Goal: Feedback & Contribution: Submit feedback/report problem

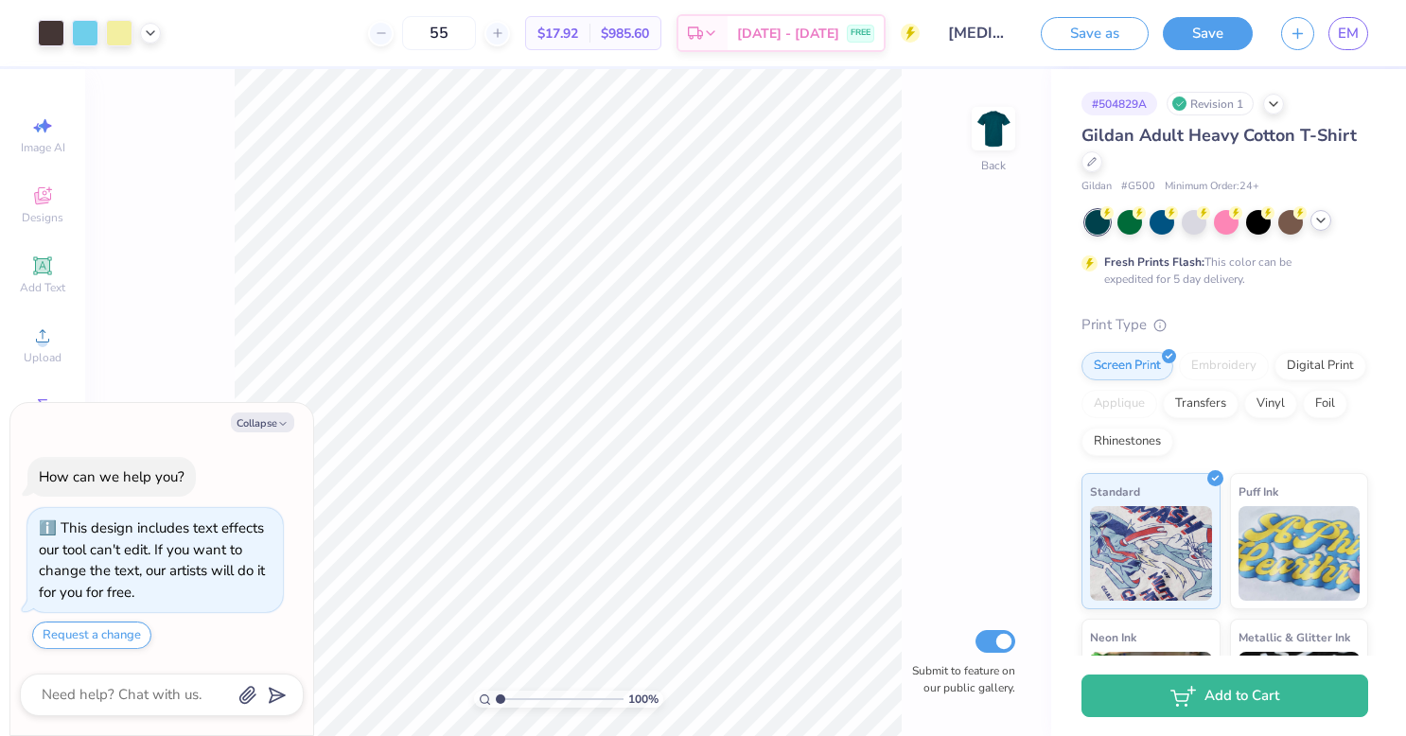
click at [1320, 216] on icon at bounding box center [1320, 220] width 15 height 15
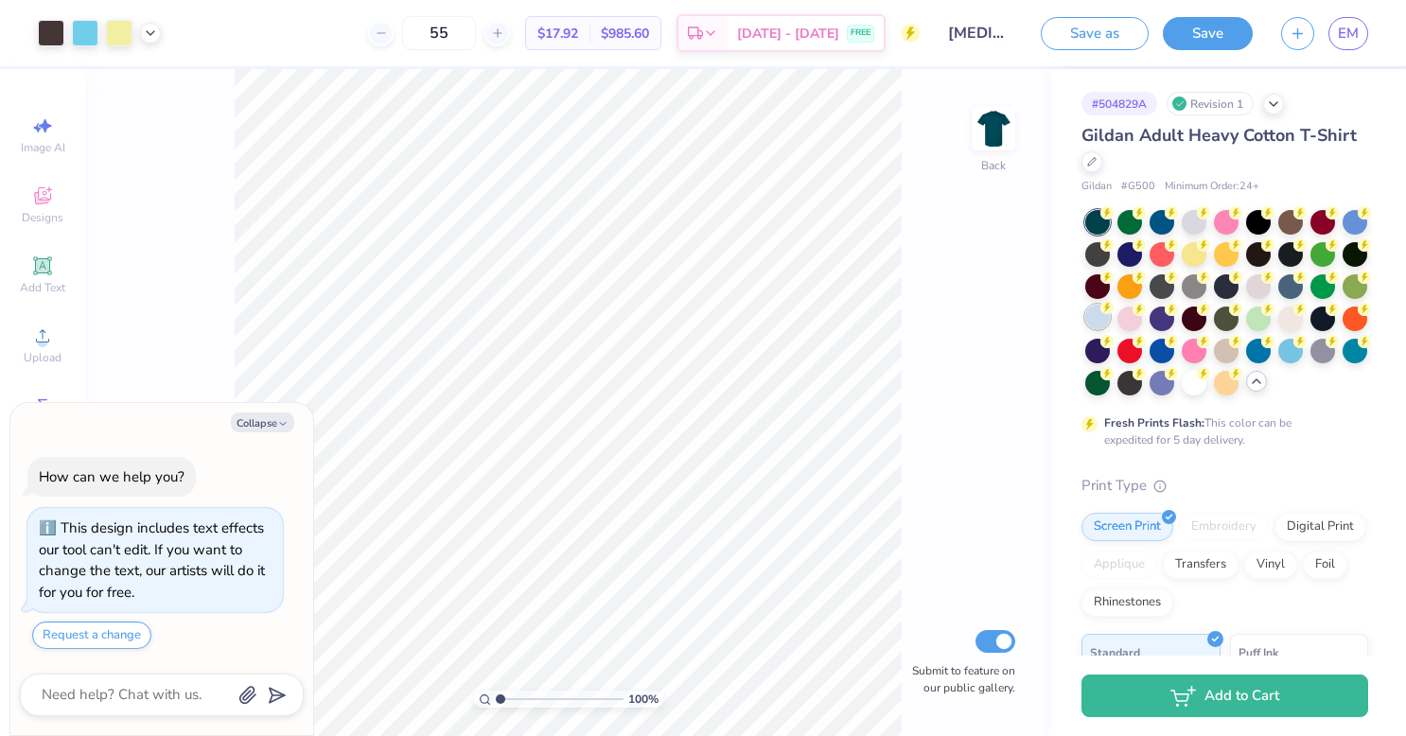
click at [1110, 320] on div at bounding box center [1097, 317] width 25 height 25
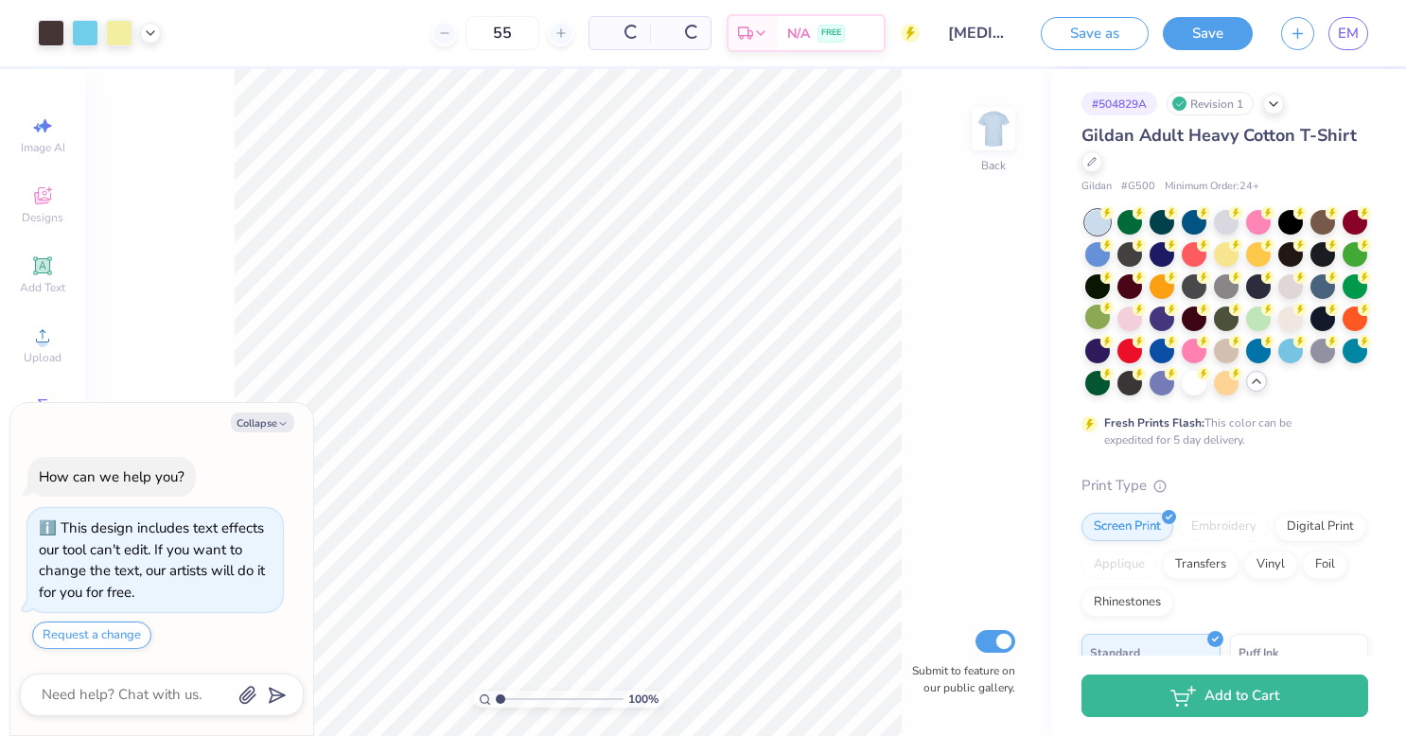
type textarea "x"
type input "1.38663544635157"
type textarea "x"
type input "1.38663544635157"
type textarea "x"
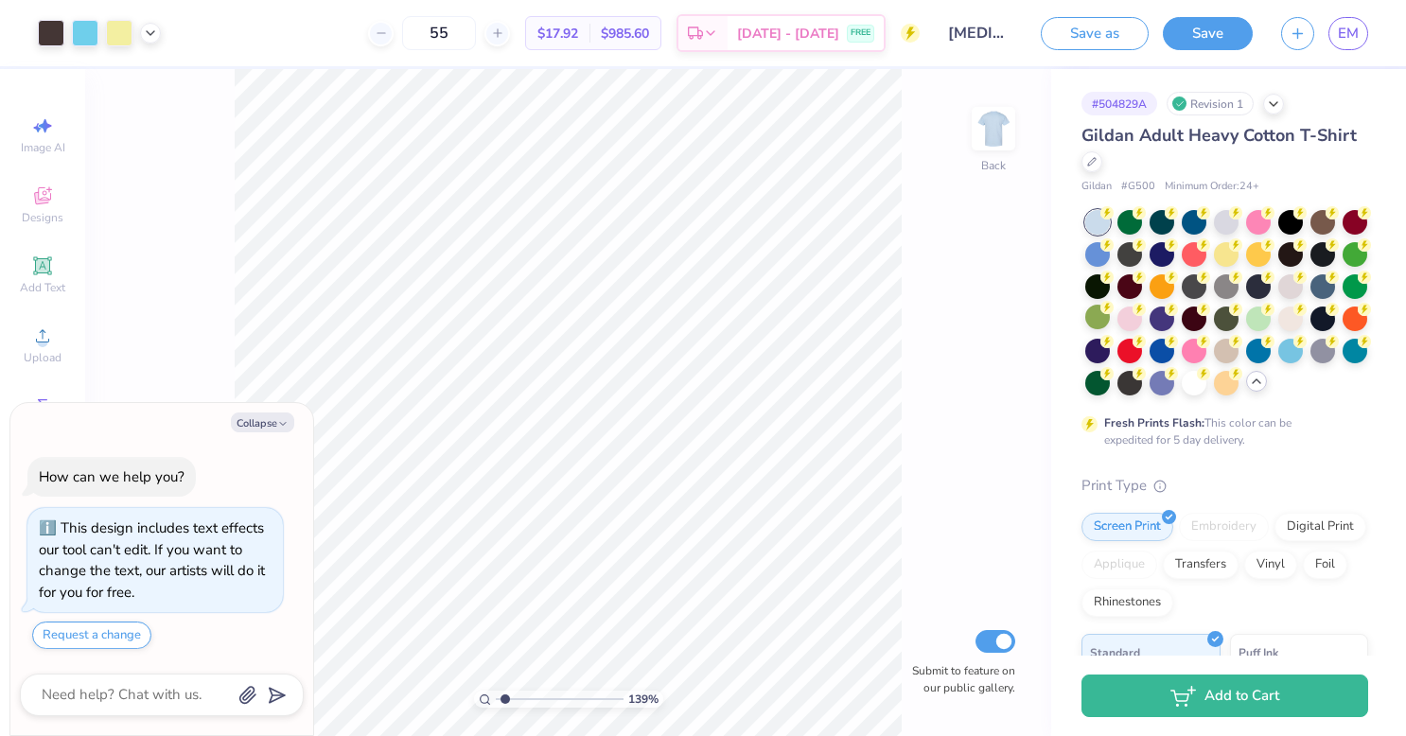
type input "1.38663544635157"
type textarea "x"
type input "3.05549869071612"
click at [44, 216] on span "Designs" at bounding box center [43, 217] width 42 height 15
type textarea "x"
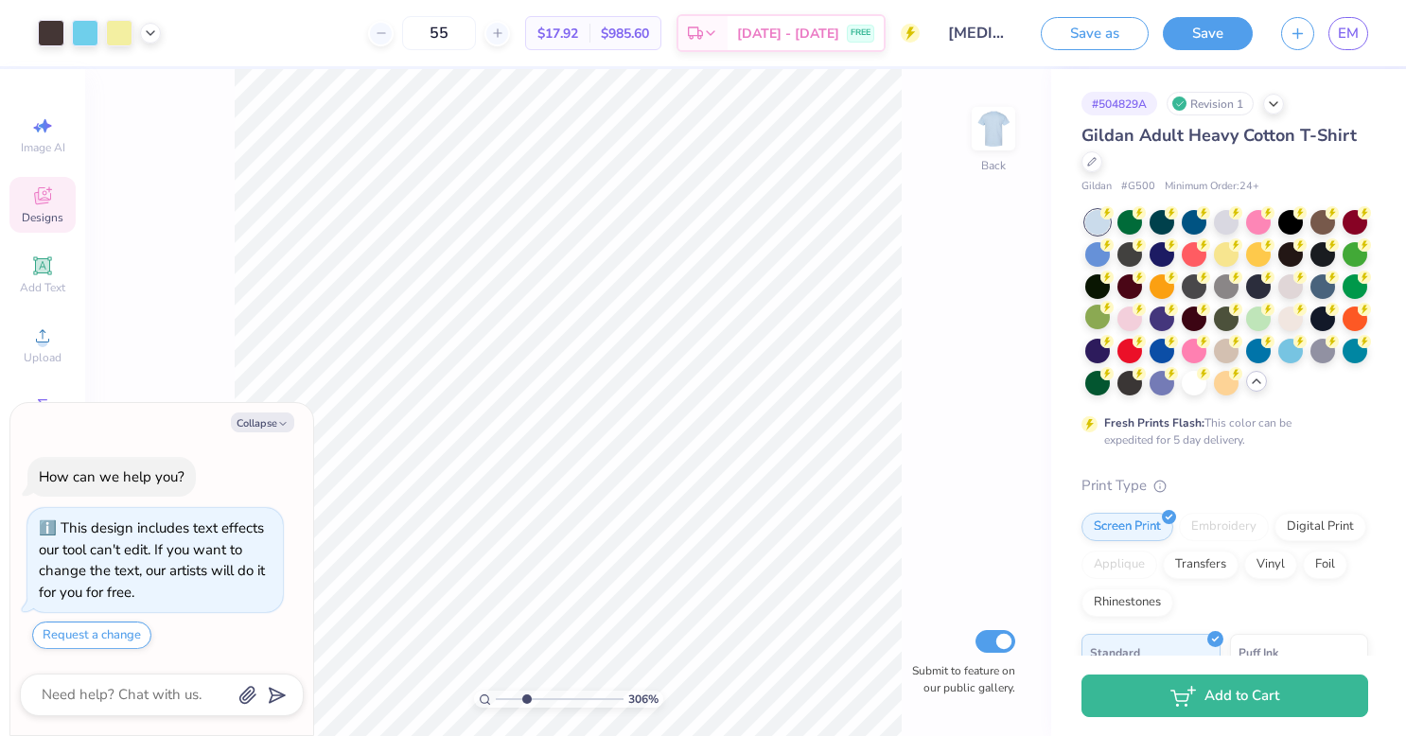
type input "3.05549869071612"
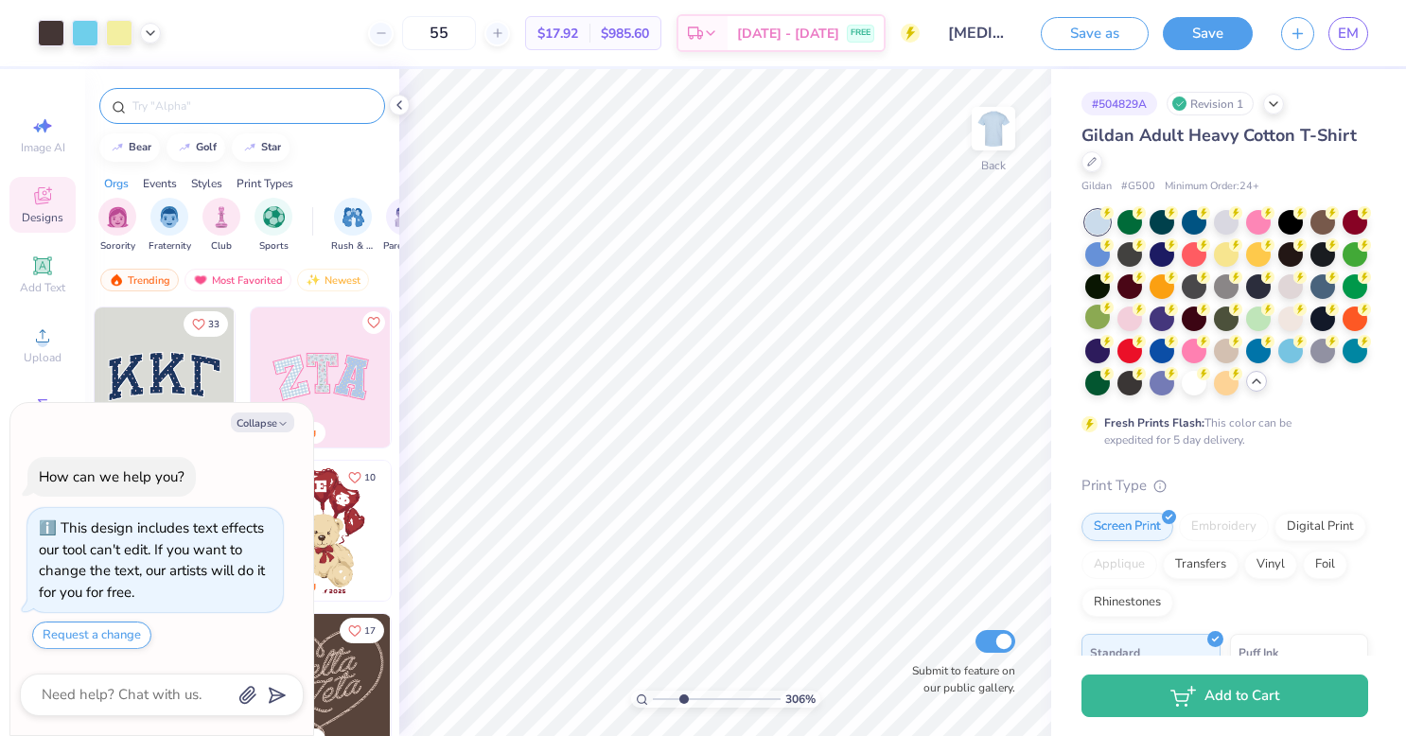
type textarea "x"
click at [245, 102] on input "text" at bounding box center [252, 106] width 242 height 19
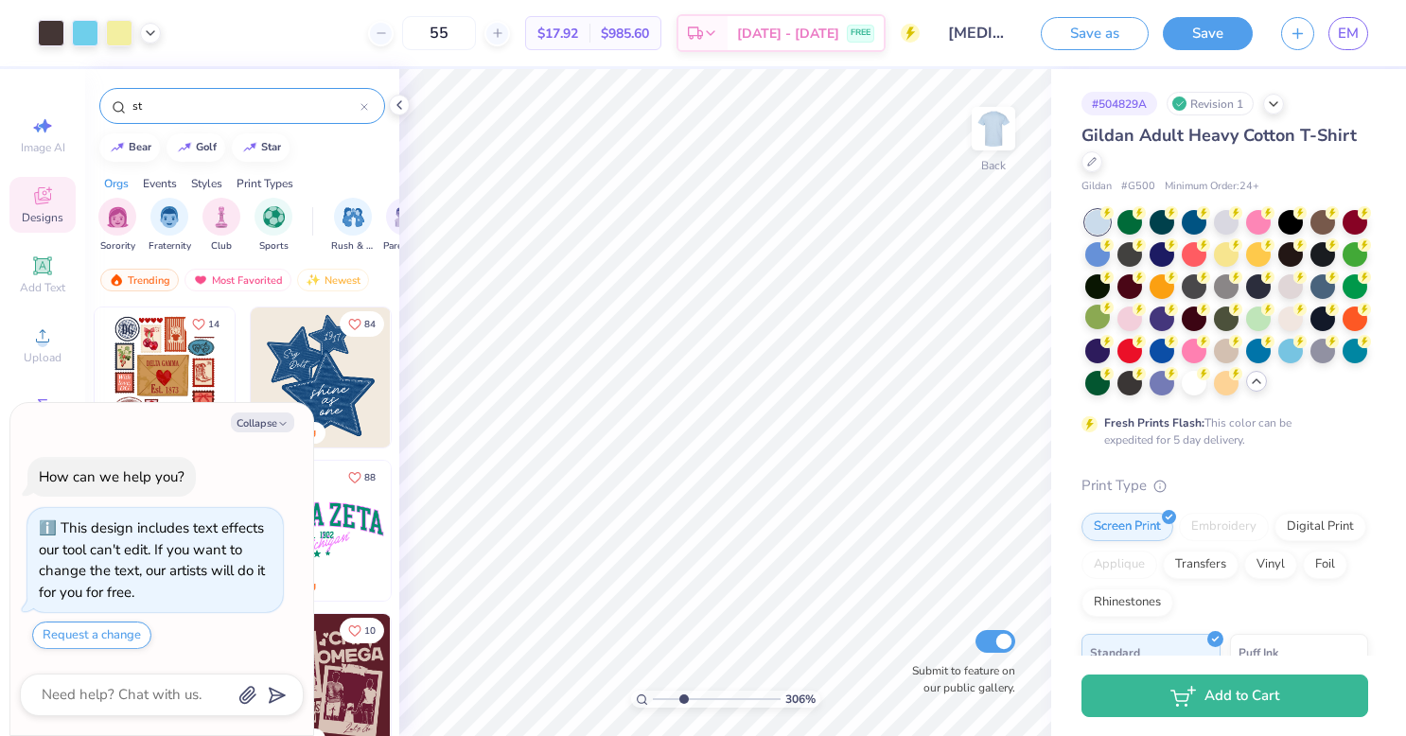
type input "st"
type textarea "x"
type input "3.05549869071612"
click at [245, 108] on input "st" at bounding box center [246, 106] width 230 height 19
type input "straw"
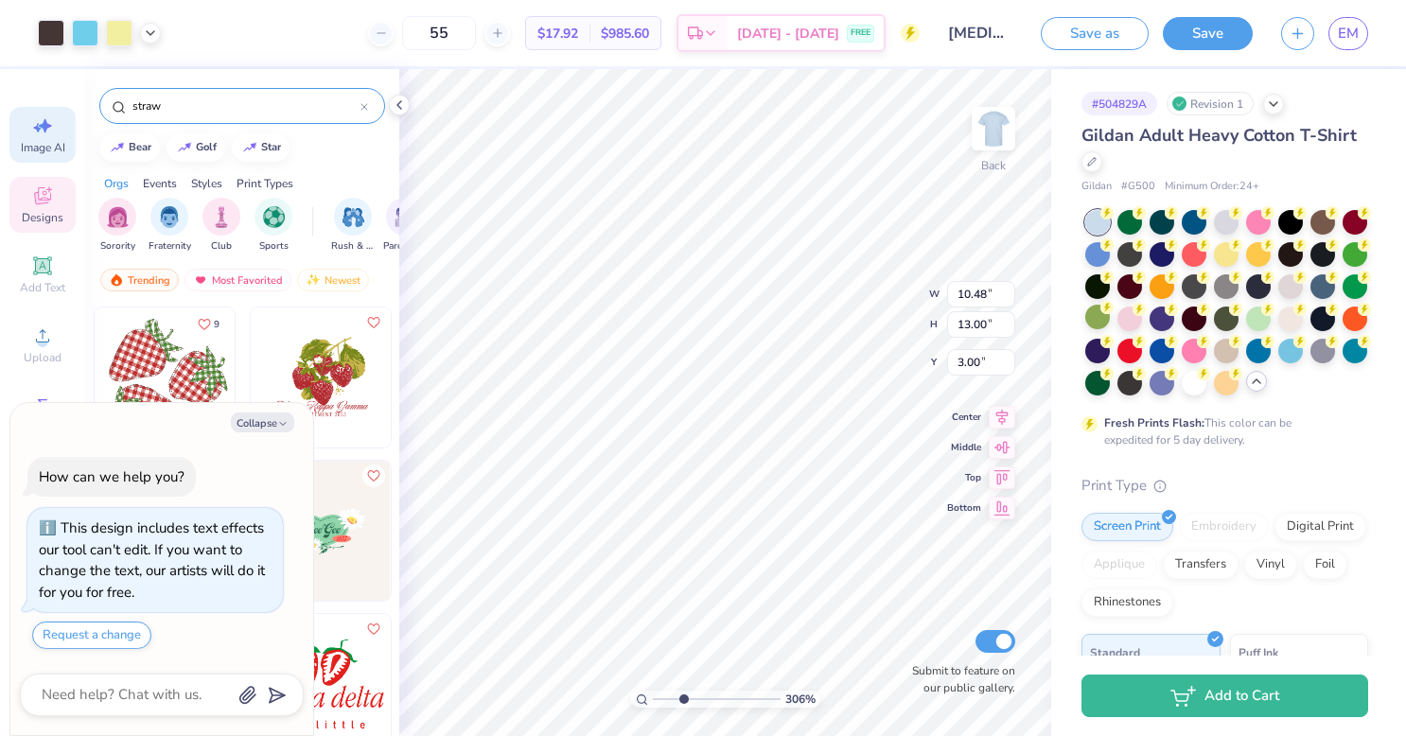
click at [55, 130] on div "Image AI" at bounding box center [42, 135] width 66 height 56
type textarea "x"
type input "3.05549869071612"
select select "4"
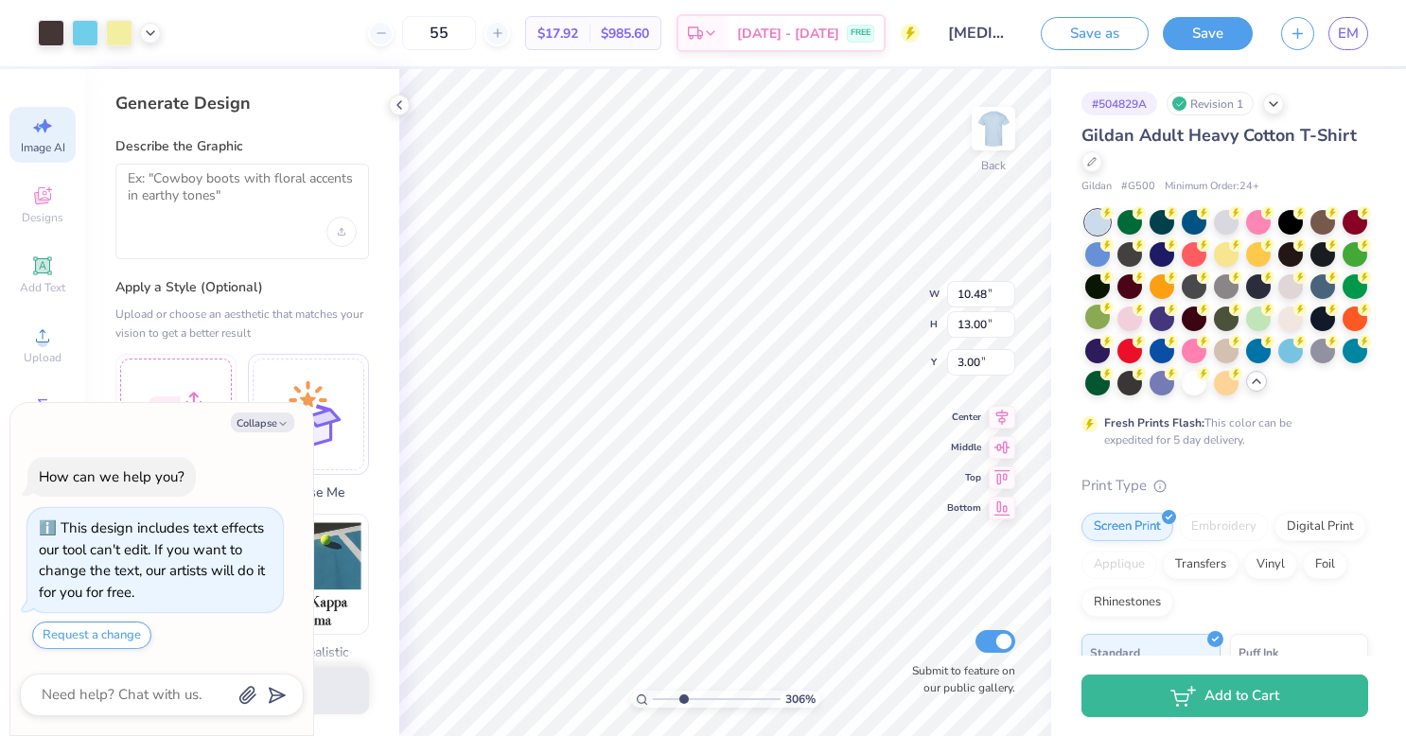
type textarea "x"
type input "3.05549869071612"
type textarea "x"
type input "3.05549869071612"
type textarea "x"
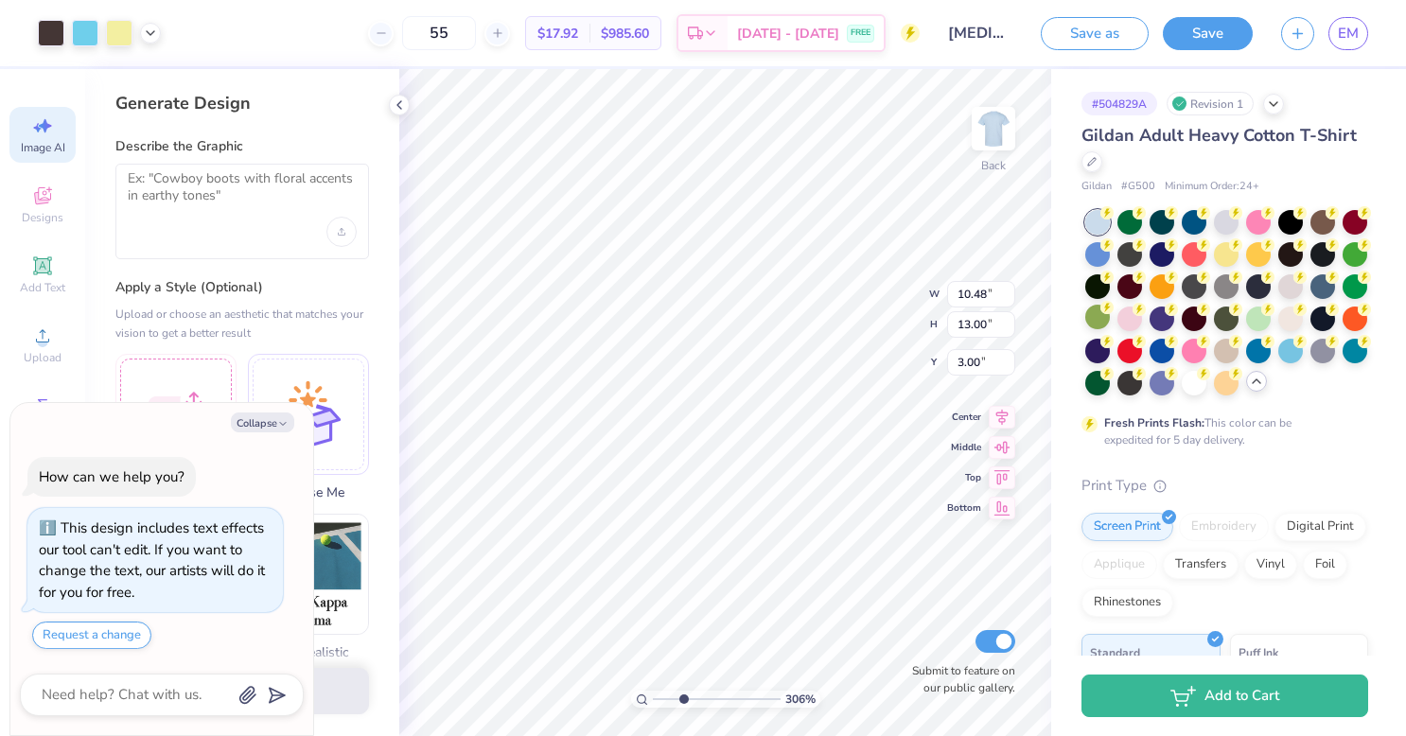
type input "3.05549869071612"
click at [256, 422] on button "Collapse" at bounding box center [262, 423] width 63 height 20
type textarea "x"
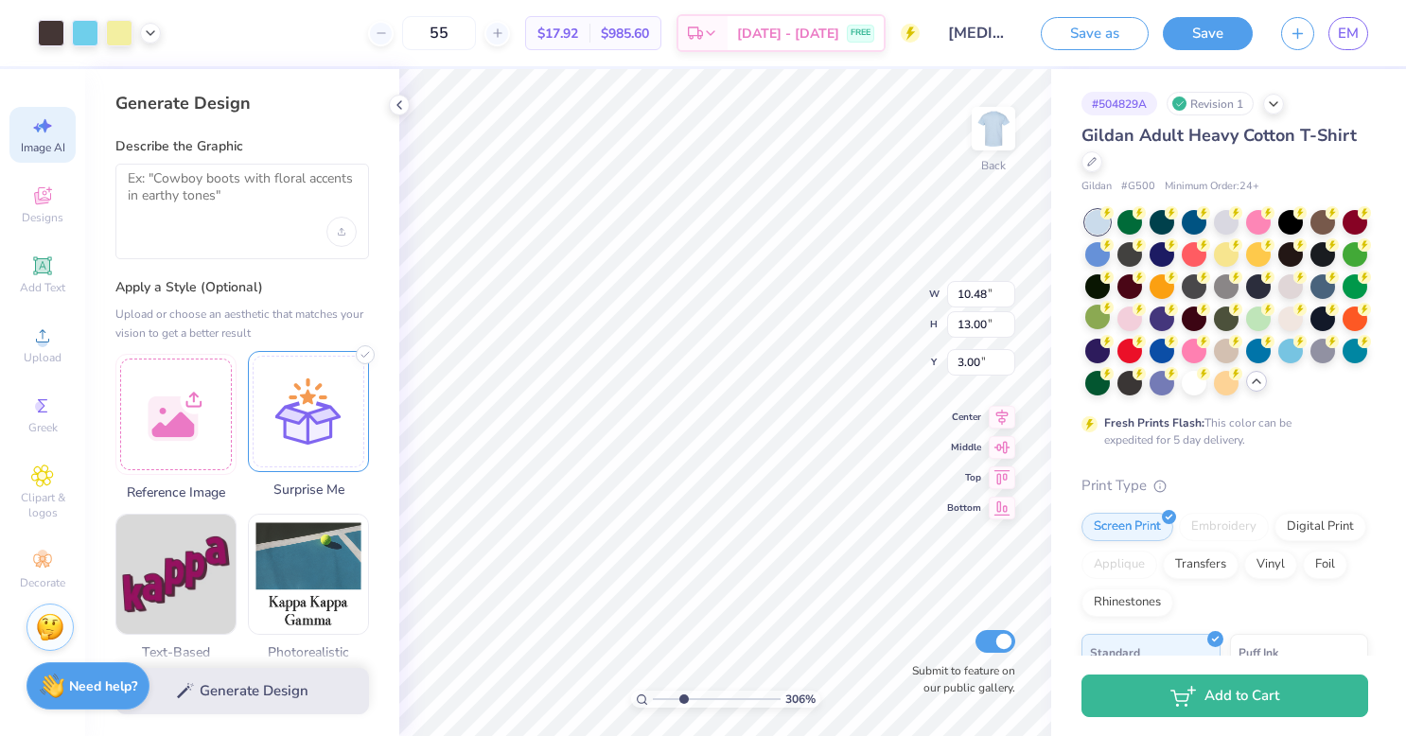
type input "3.05549869071612"
type input "2.89"
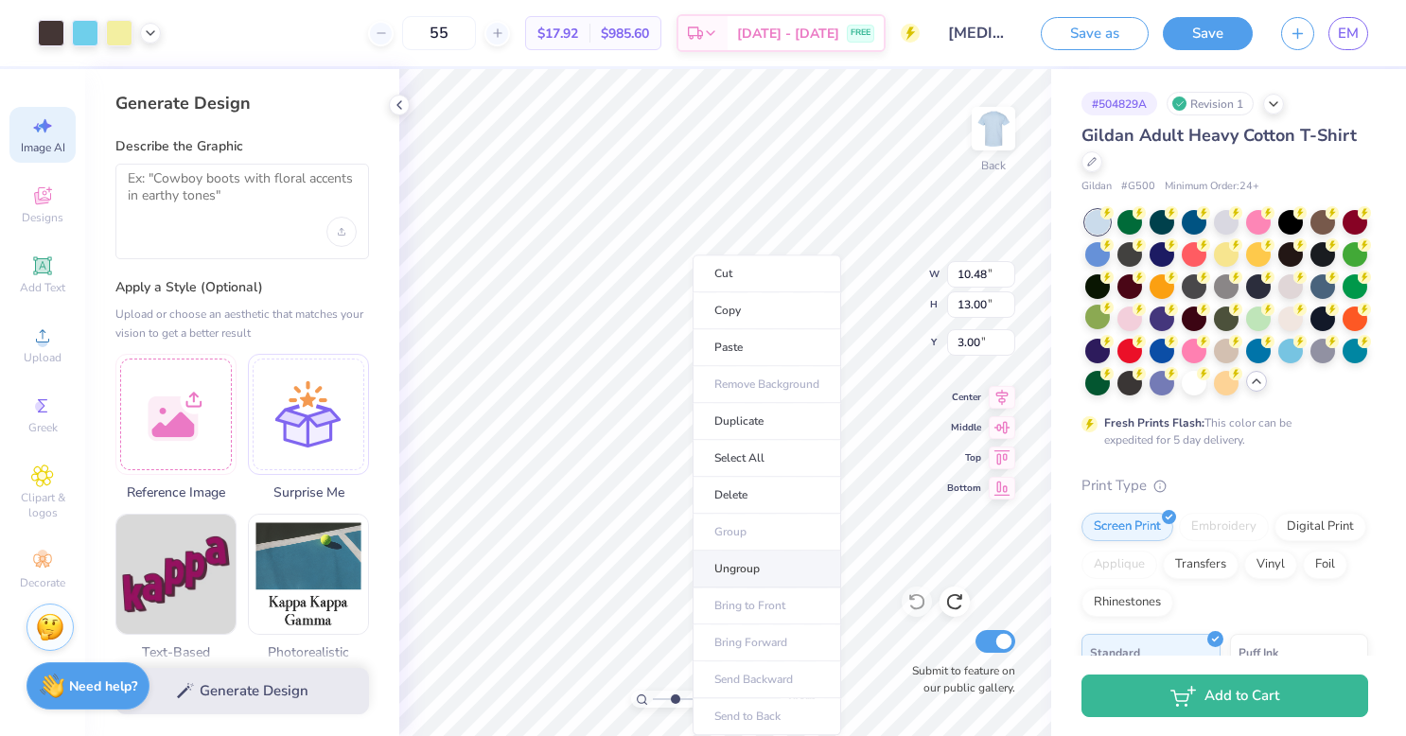
click at [763, 556] on li "Ungroup" at bounding box center [767, 569] width 149 height 37
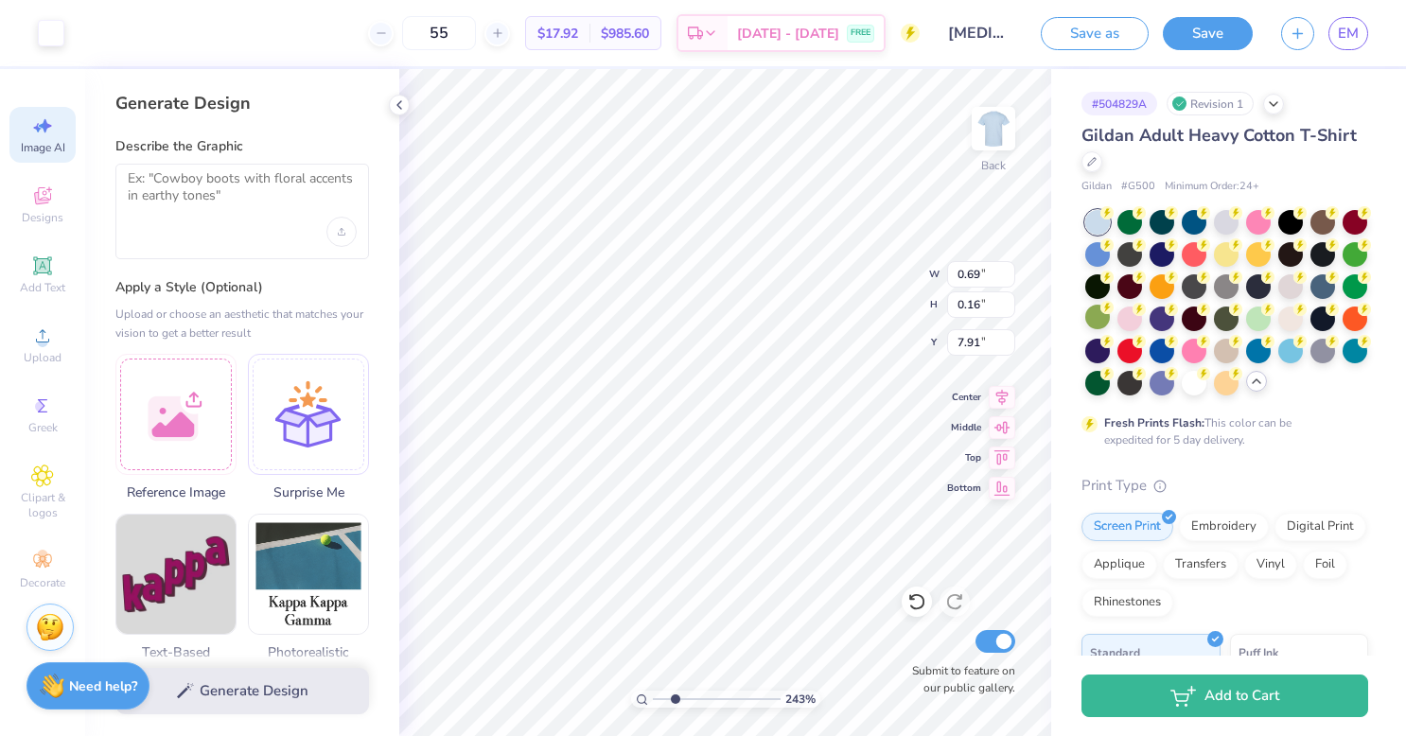
type input "2.42837558209615"
type input "0.63"
type input "0.26"
type input "8.69"
type input "4.98967797416265"
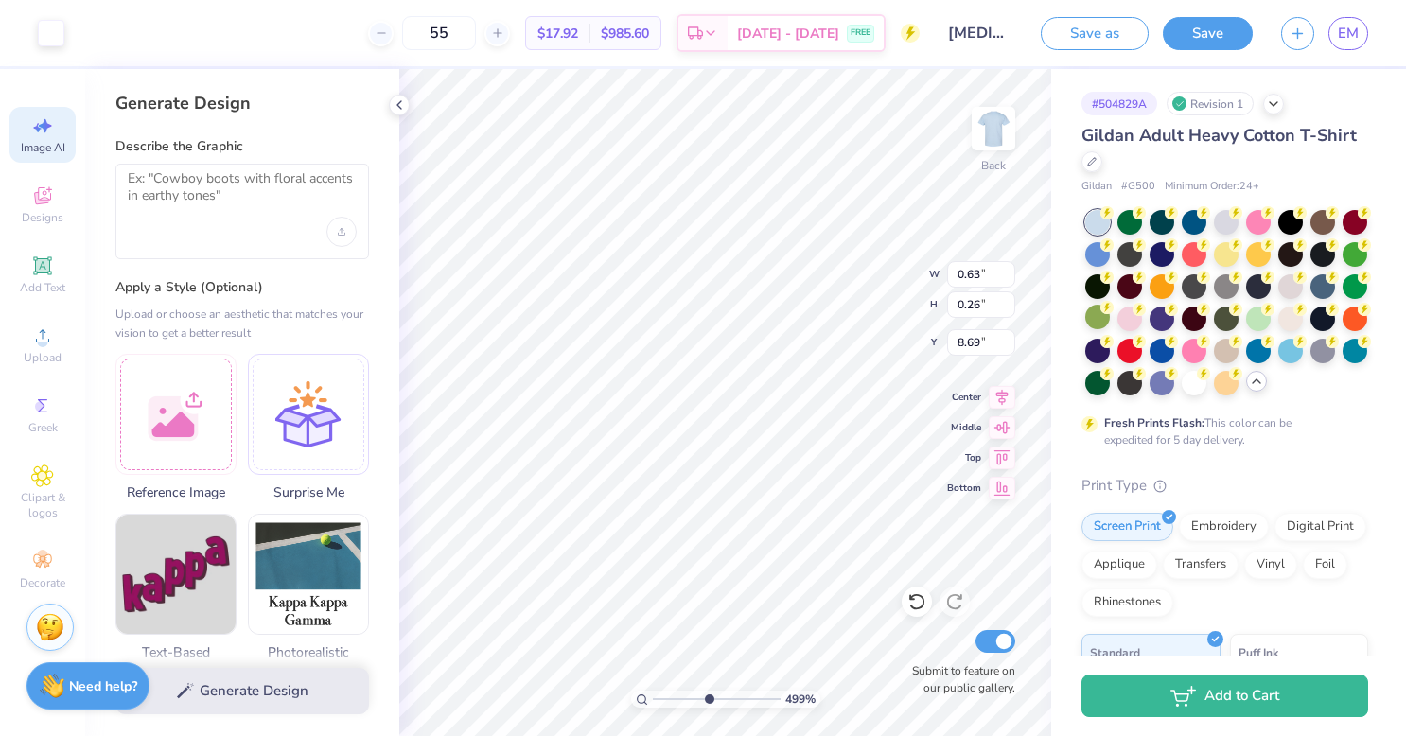
type input "0.39"
type input "0.43"
type input "11.46"
type input "4.98967797416265"
type input "0.86"
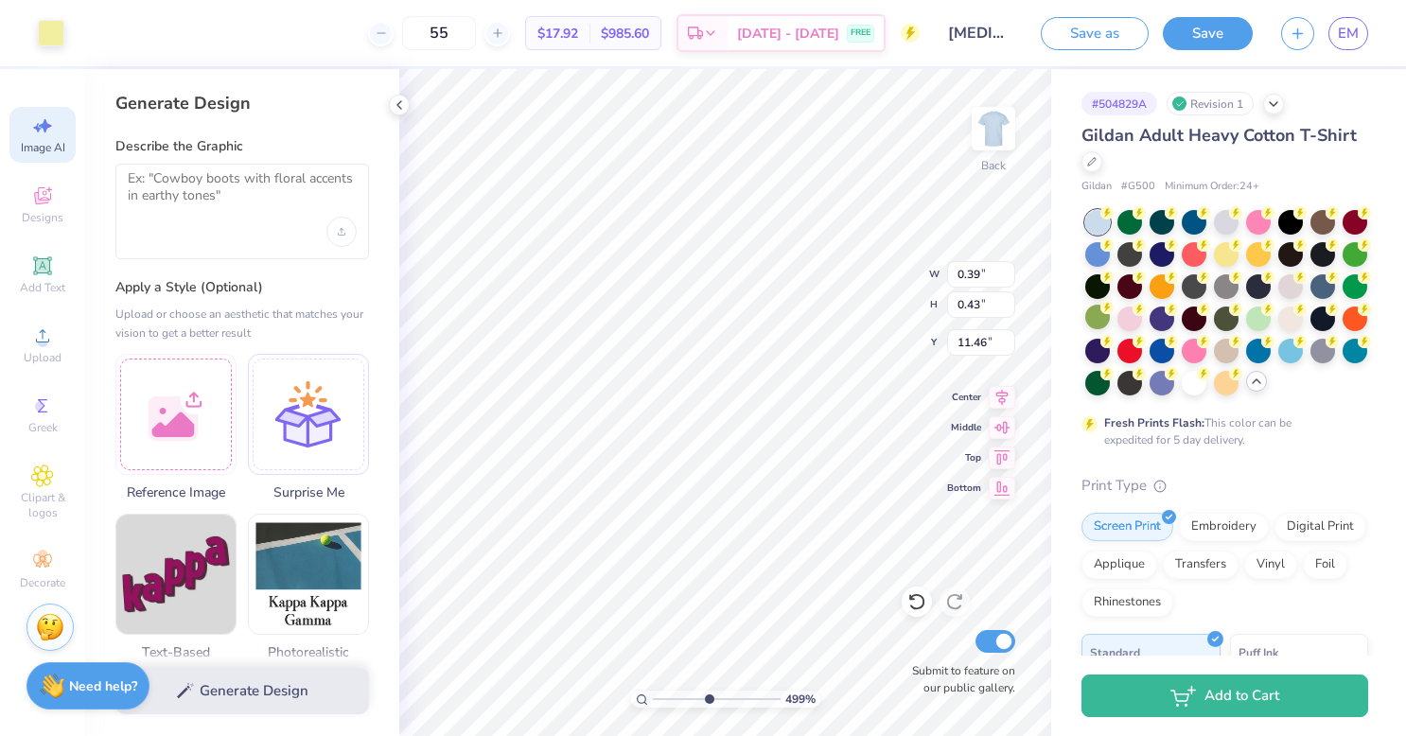
type input "0.41"
type input "11.52"
type input "4.98967797416265"
type input "0.92"
type input "0.22"
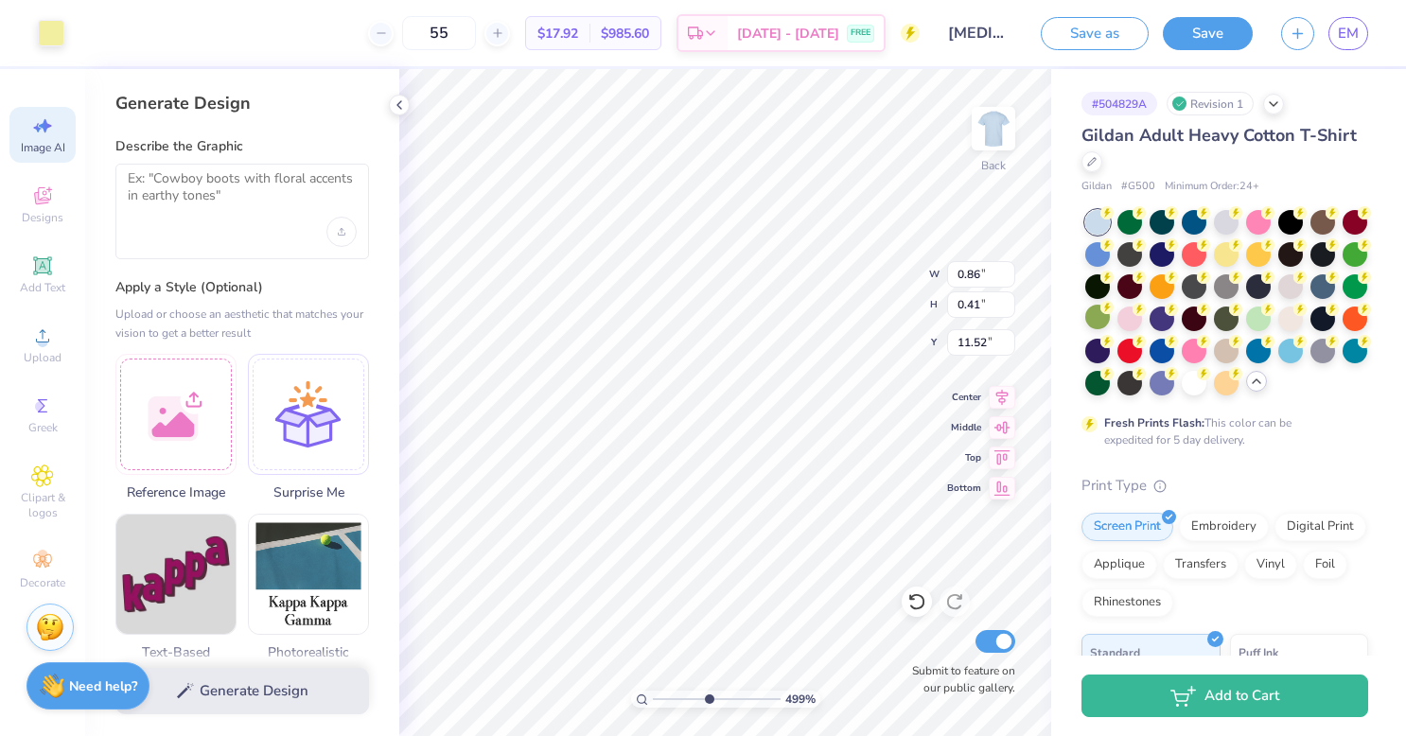
type input "11.34"
type input "4.98967797416265"
type input "10.48"
type input "10.11"
type input "3.00"
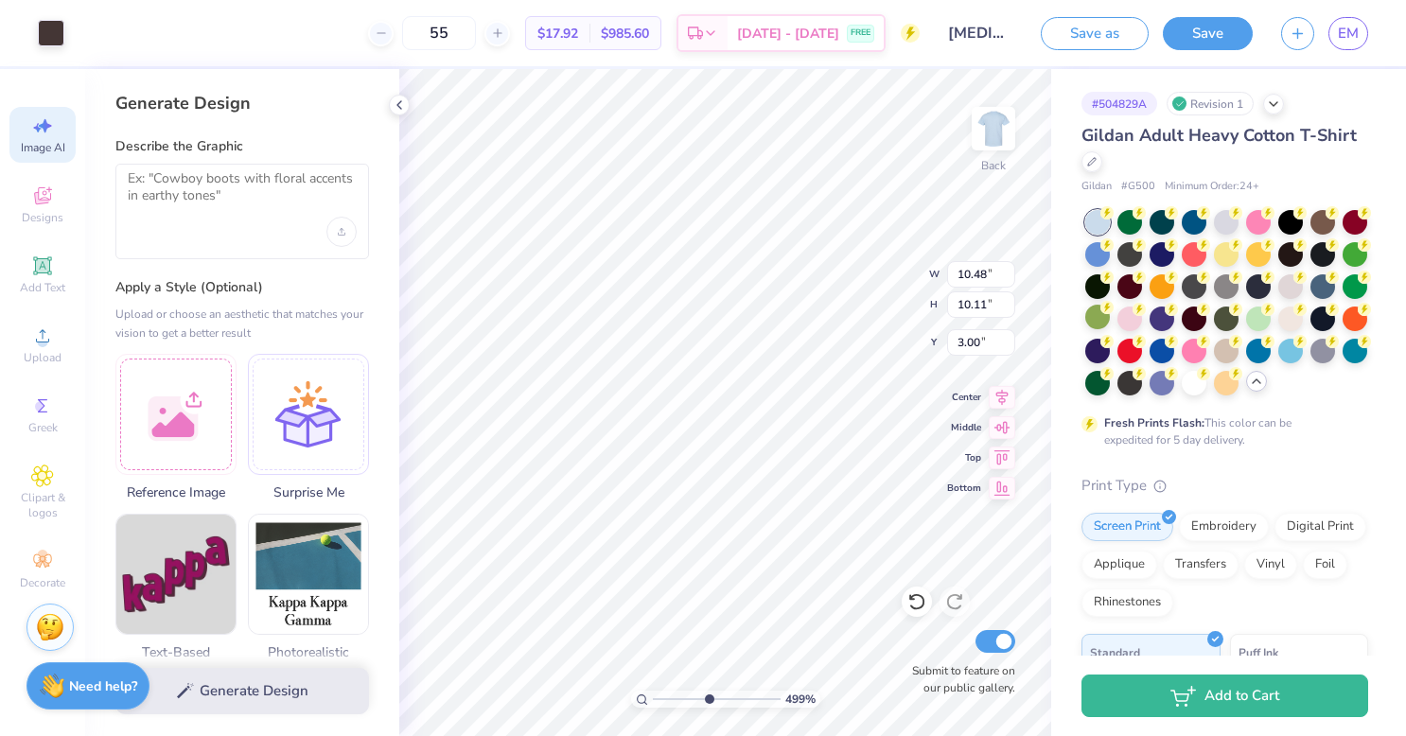
type input "4.97260740377644"
type input "1.29"
type input "0.72"
type input "8.81"
type input "3.92491721079937"
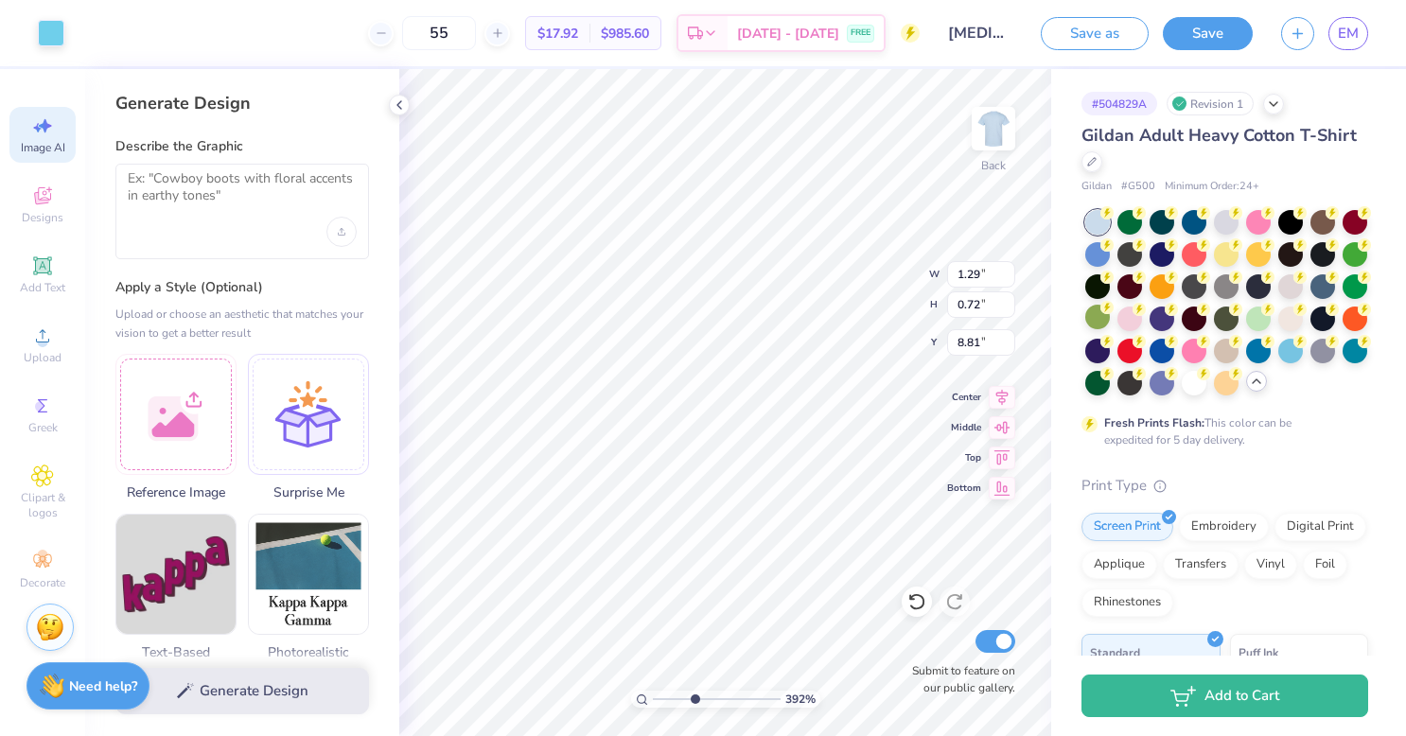
type input "10.48"
type input "10.11"
type input "3.00"
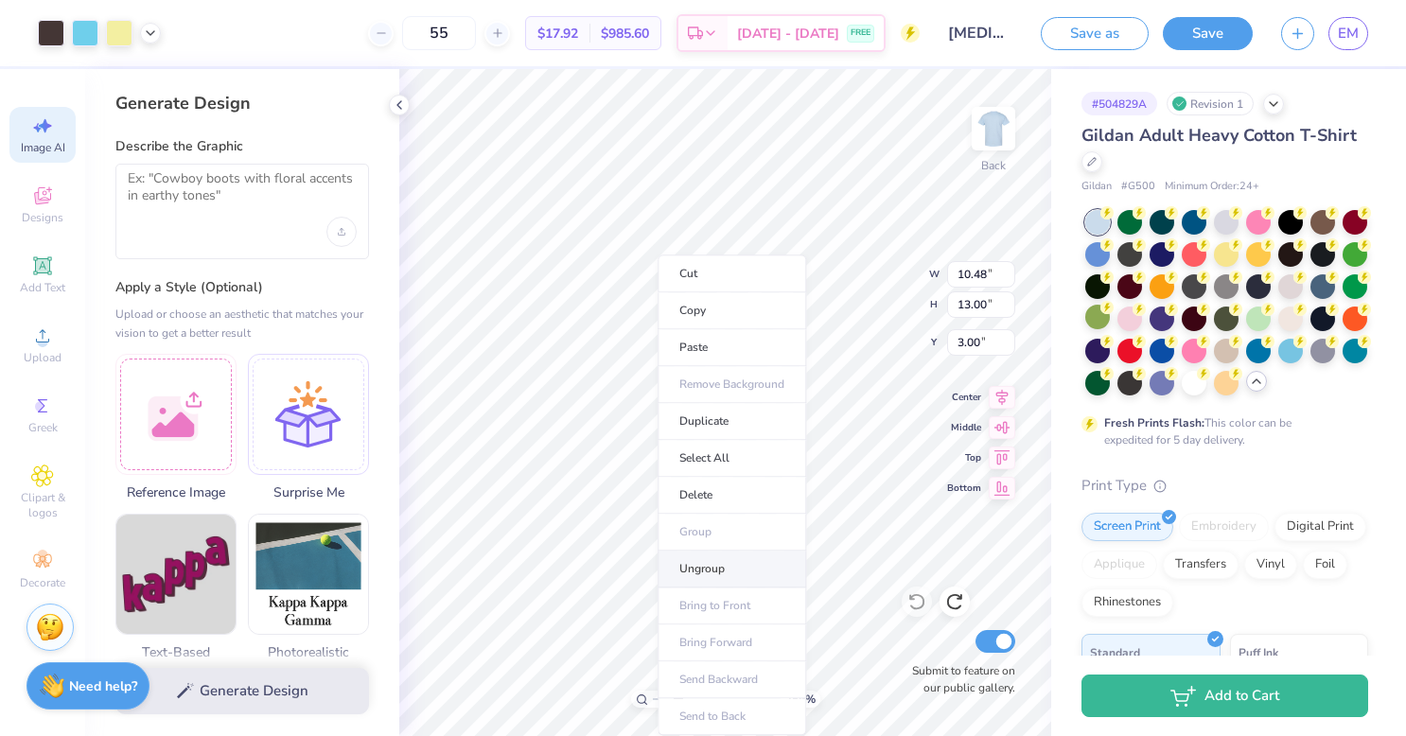
click at [738, 568] on li "Ungroup" at bounding box center [732, 569] width 149 height 37
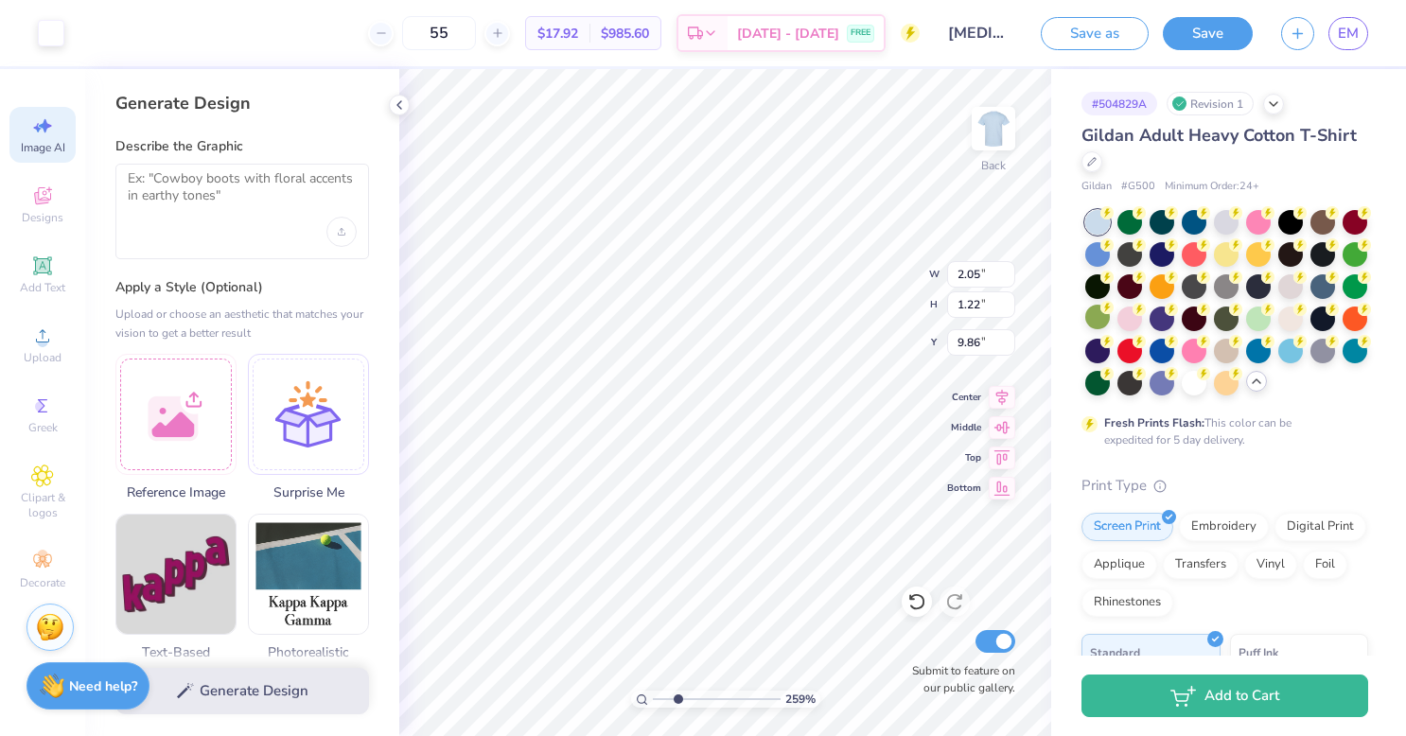
type input "2.58993743933836"
type input "10.48"
type input "10.11"
type input "3.00"
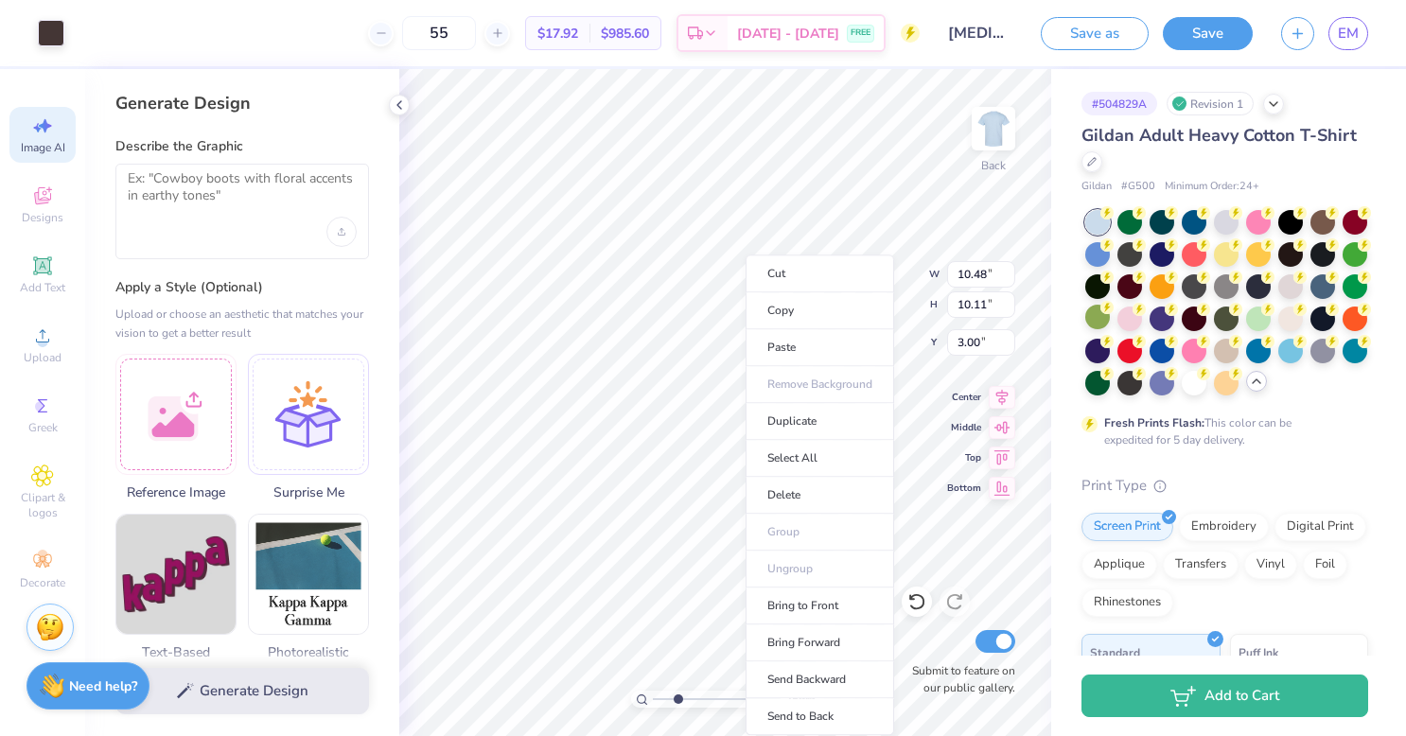
type input "2.58993743933836"
type input "0.11"
type input "0.09"
type input "10.59"
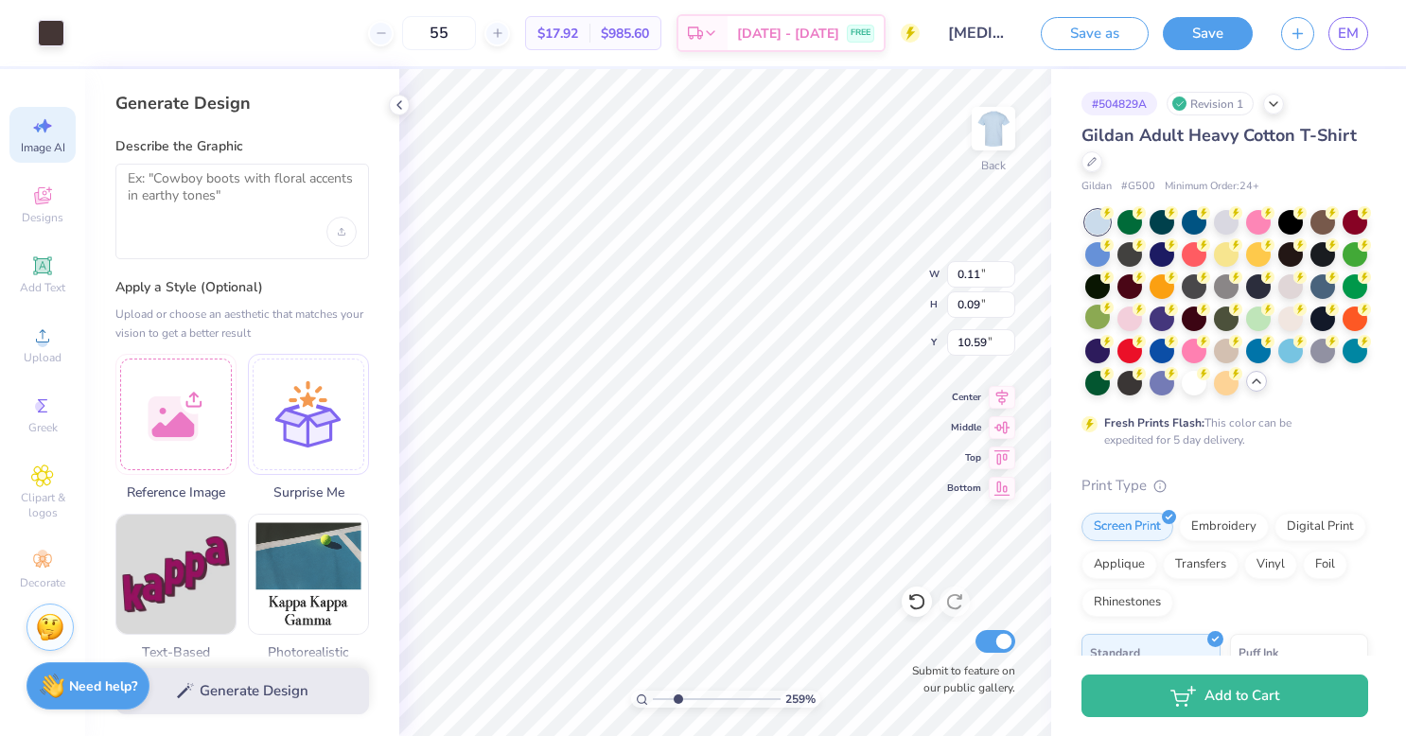
type input "2.58993743933836"
type input "10.48"
type input "10.11"
type input "3.00"
type input "2.58993743933836"
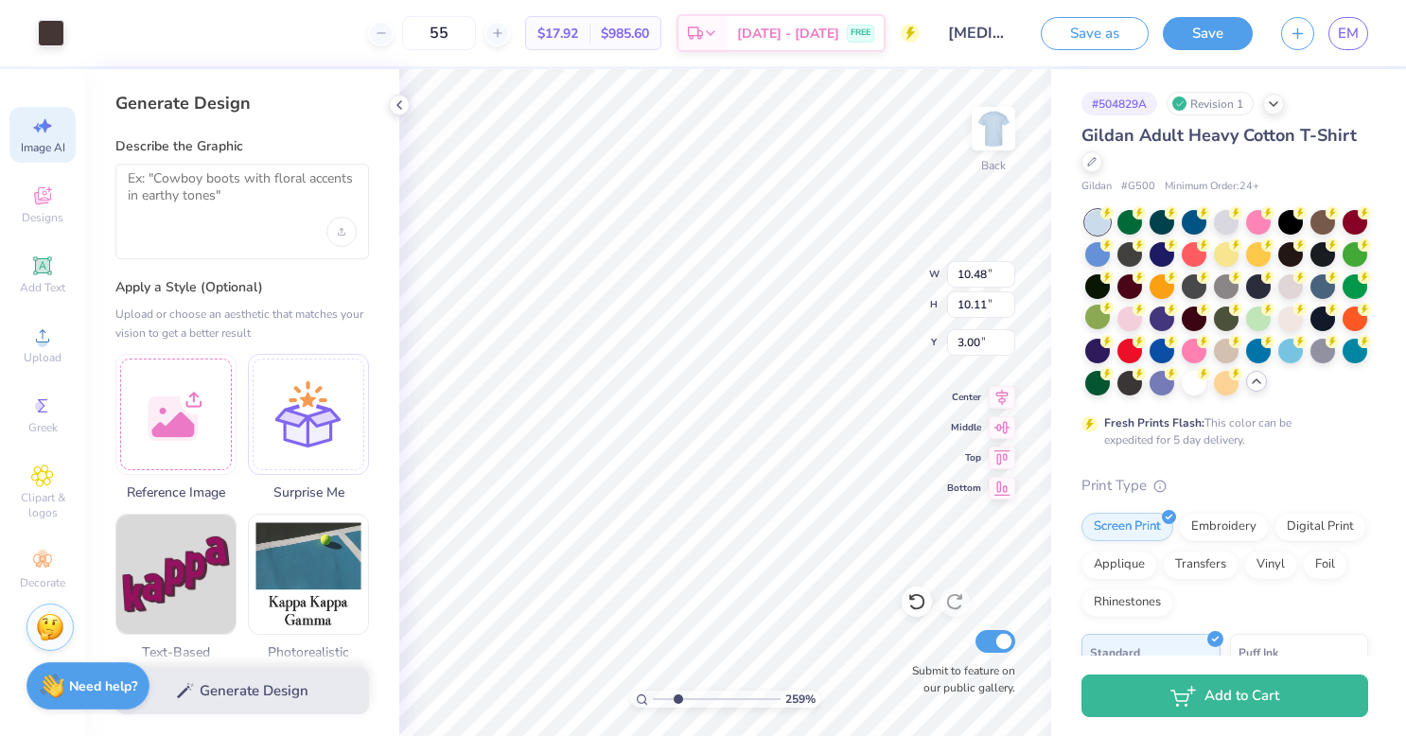
type input "2.05"
type input "1.22"
type input "9.86"
type input "2.58993743933836"
type input "9.22"
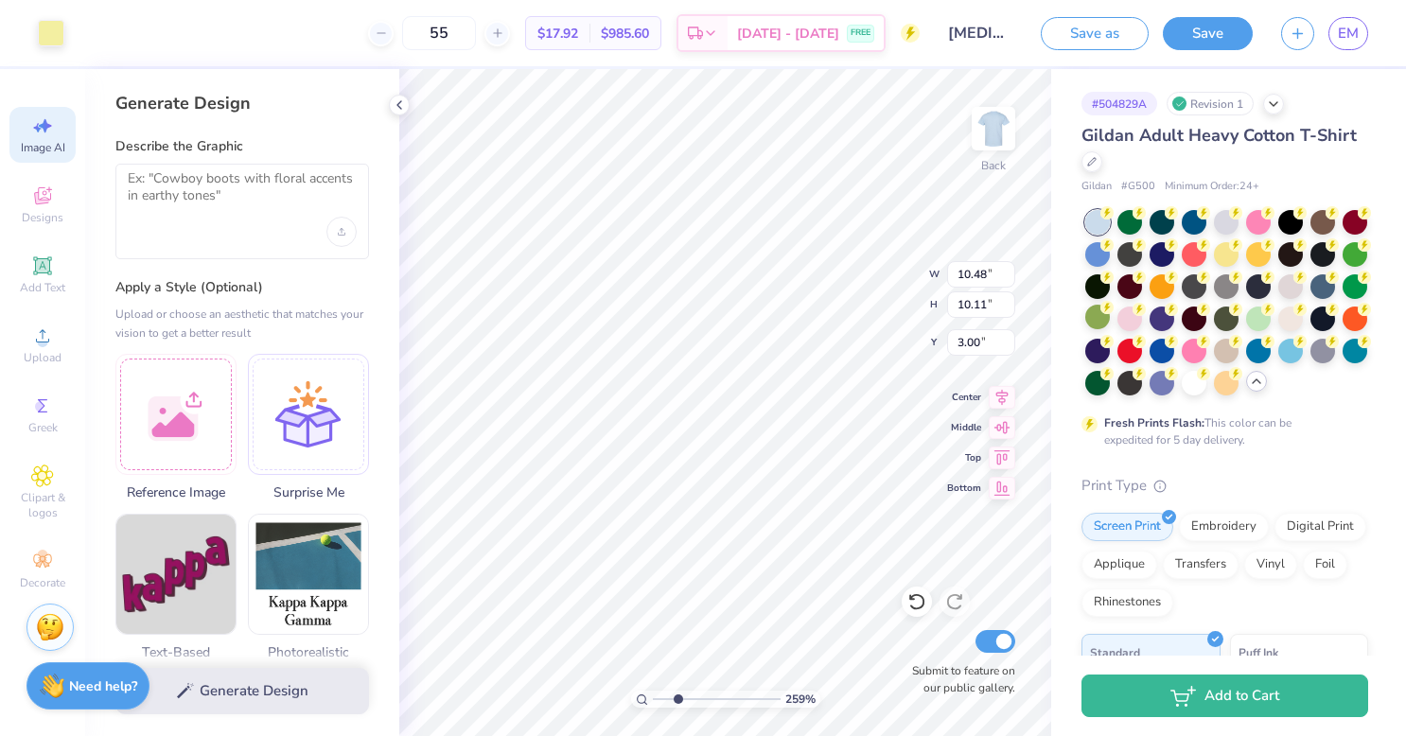
type input "1.70"
type input "11.28"
type input "2.58993743933836"
type input "10.48"
type input "10.11"
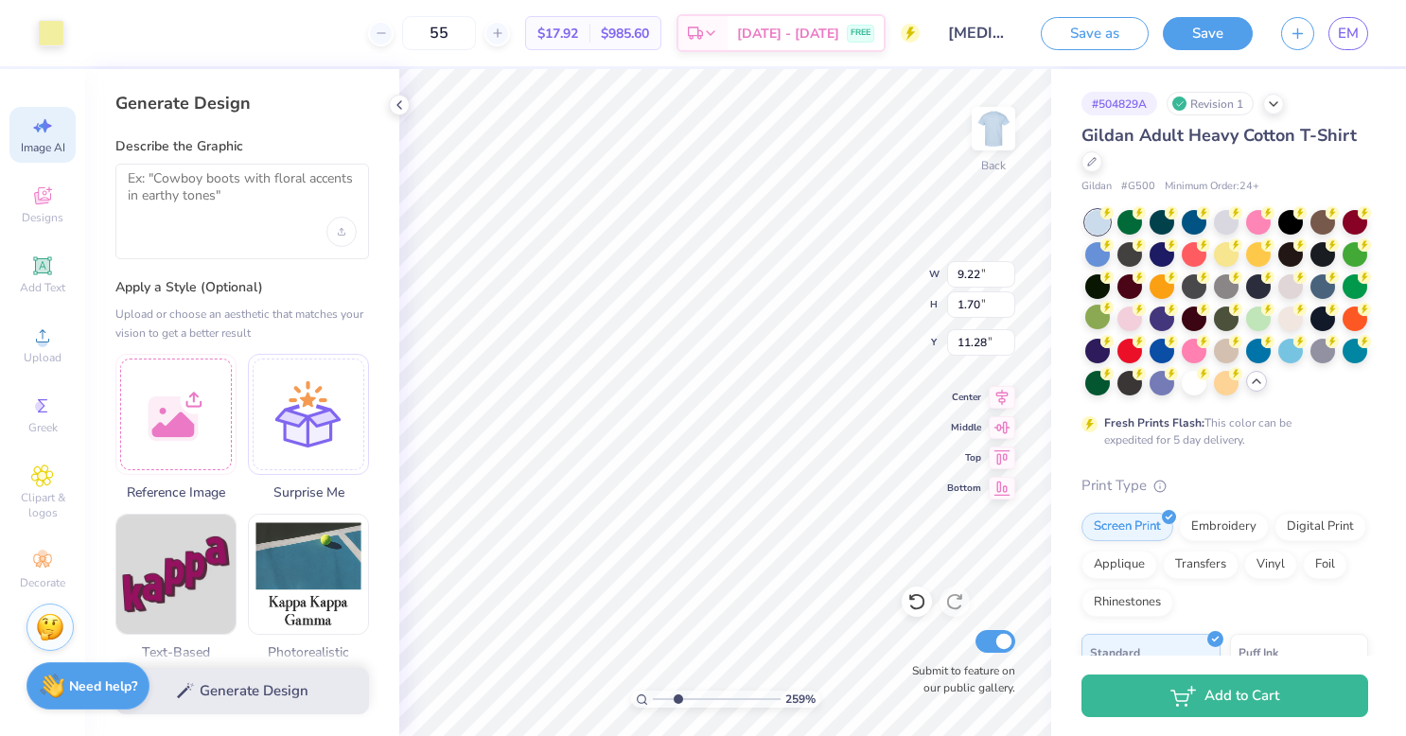
type input "3.00"
type input "2.58993743933836"
type input "1.37"
type input "2.58993743933836"
type input "9.22"
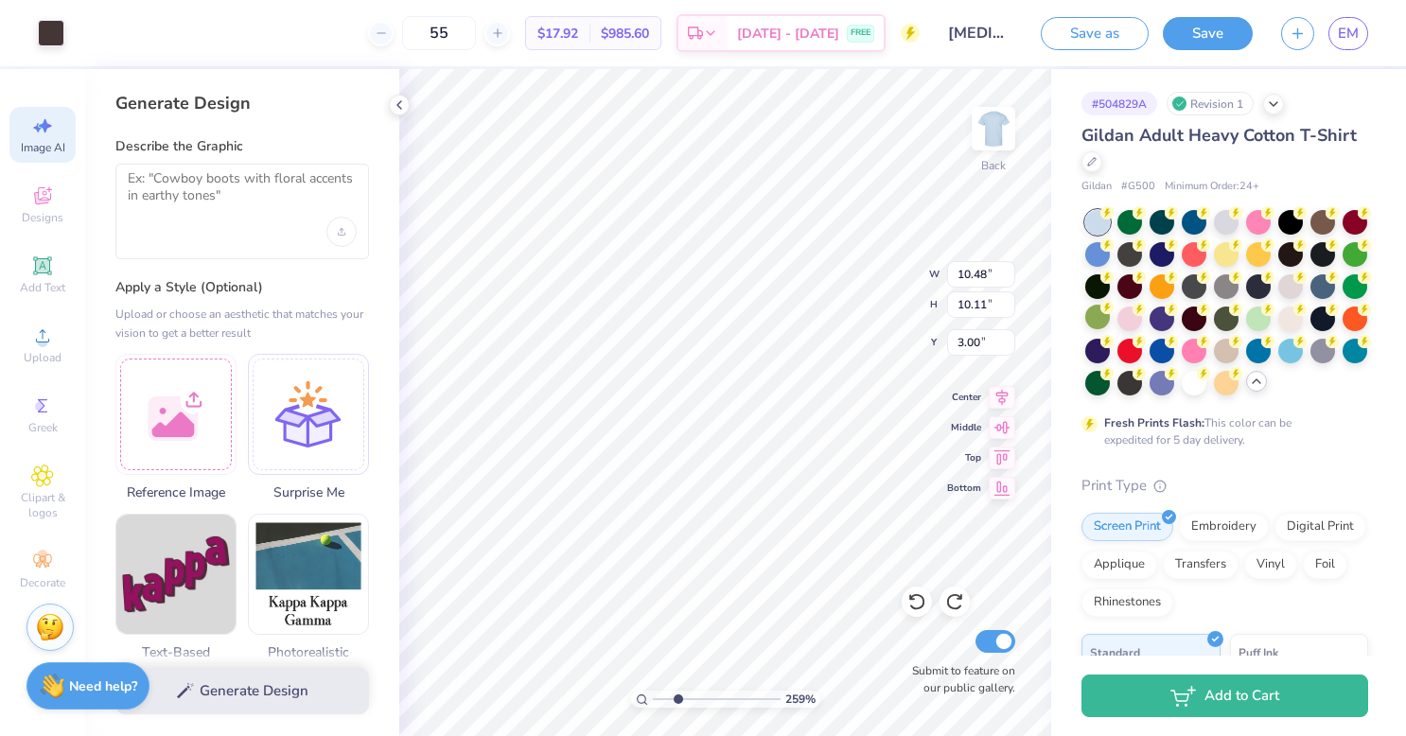
type input "1.70"
type input "11.28"
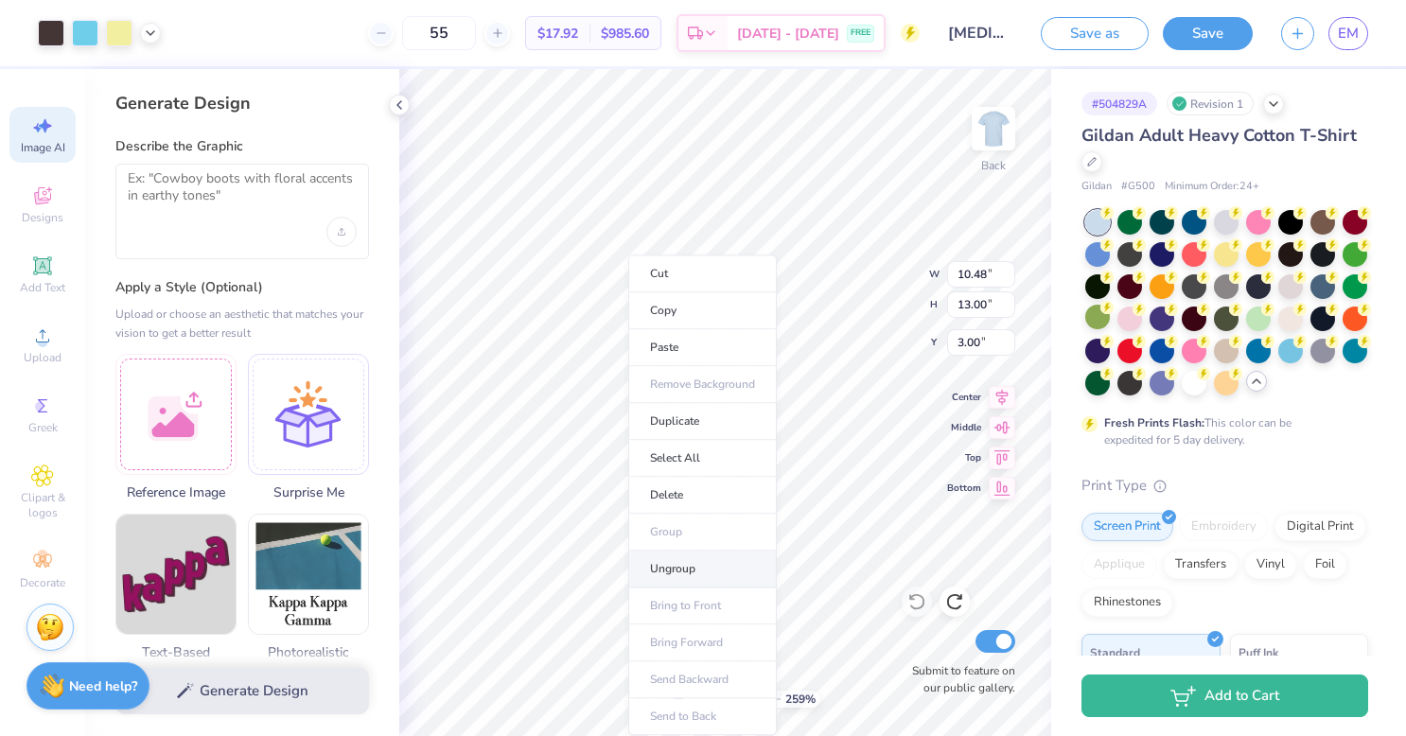
click at [692, 568] on li "Ungroup" at bounding box center [702, 569] width 149 height 37
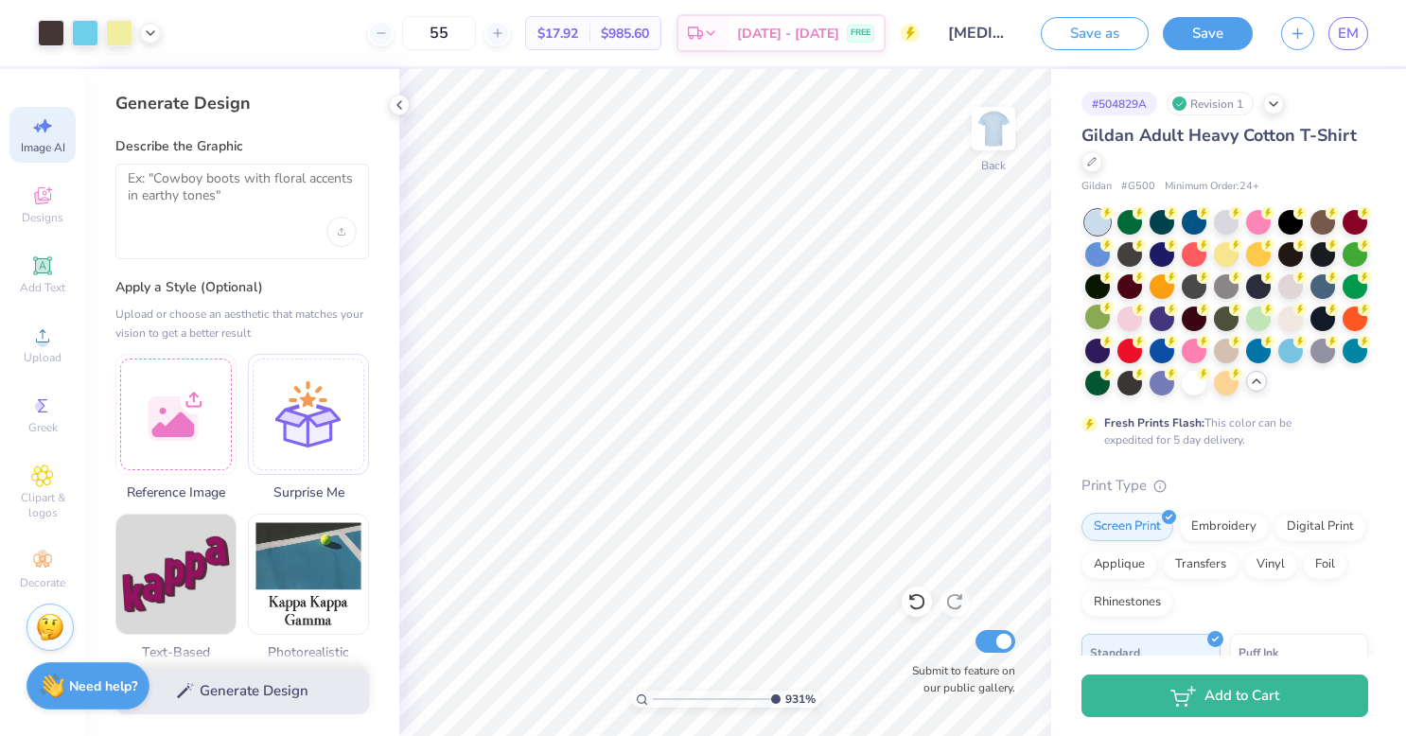
drag, startPoint x: 727, startPoint y: 701, endPoint x: 794, endPoint y: 700, distance: 67.2
type input "10"
click at [781, 700] on input "range" at bounding box center [717, 699] width 128 height 17
click at [45, 203] on icon at bounding box center [42, 195] width 17 height 17
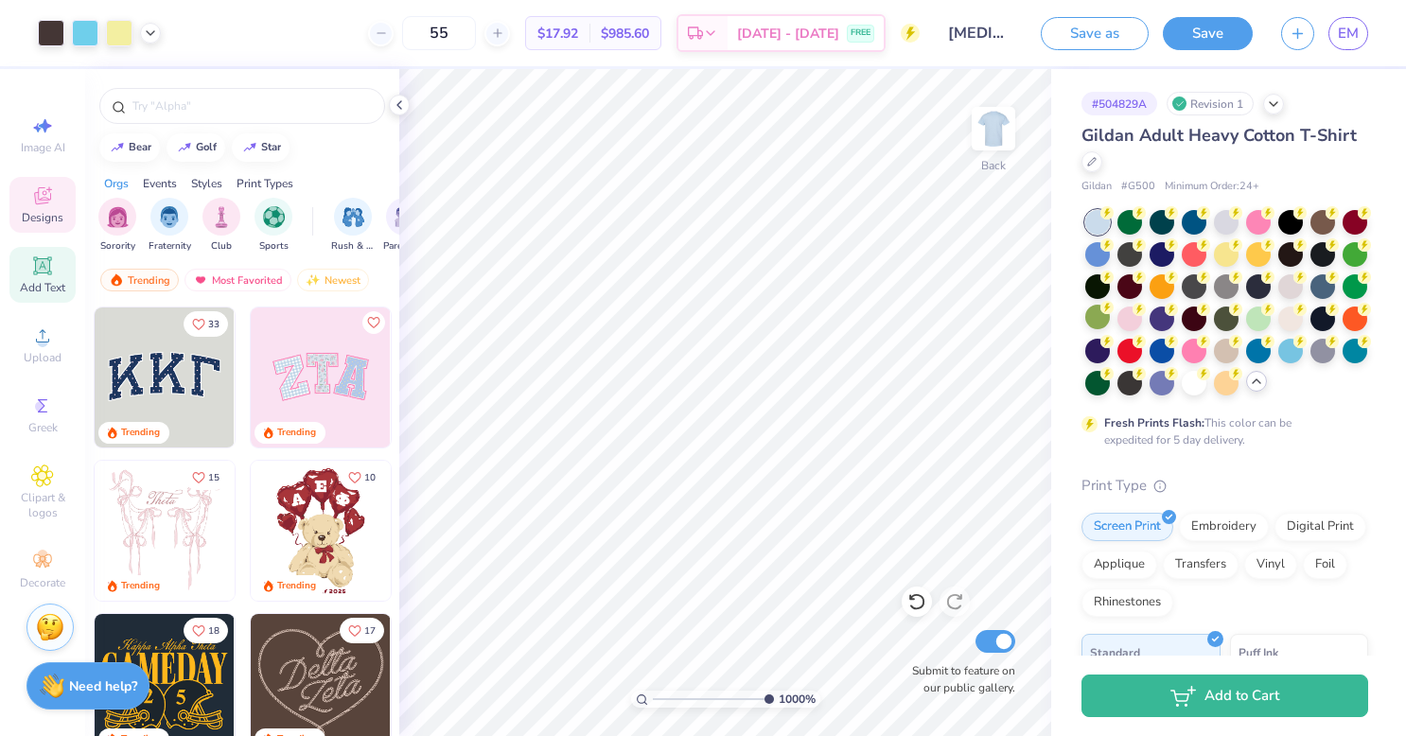
click at [62, 267] on div "Add Text" at bounding box center [42, 275] width 66 height 56
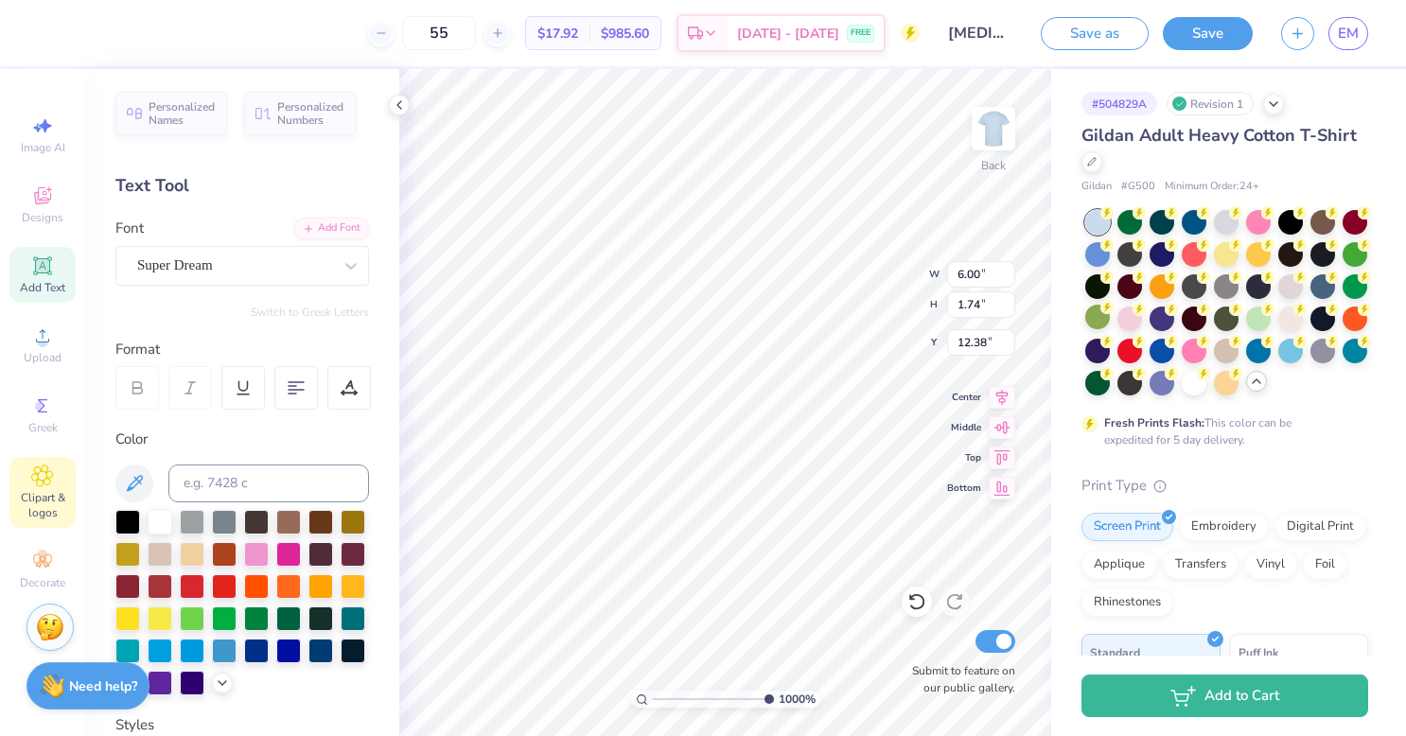
click at [55, 475] on div "Clipart & logos" at bounding box center [42, 492] width 66 height 71
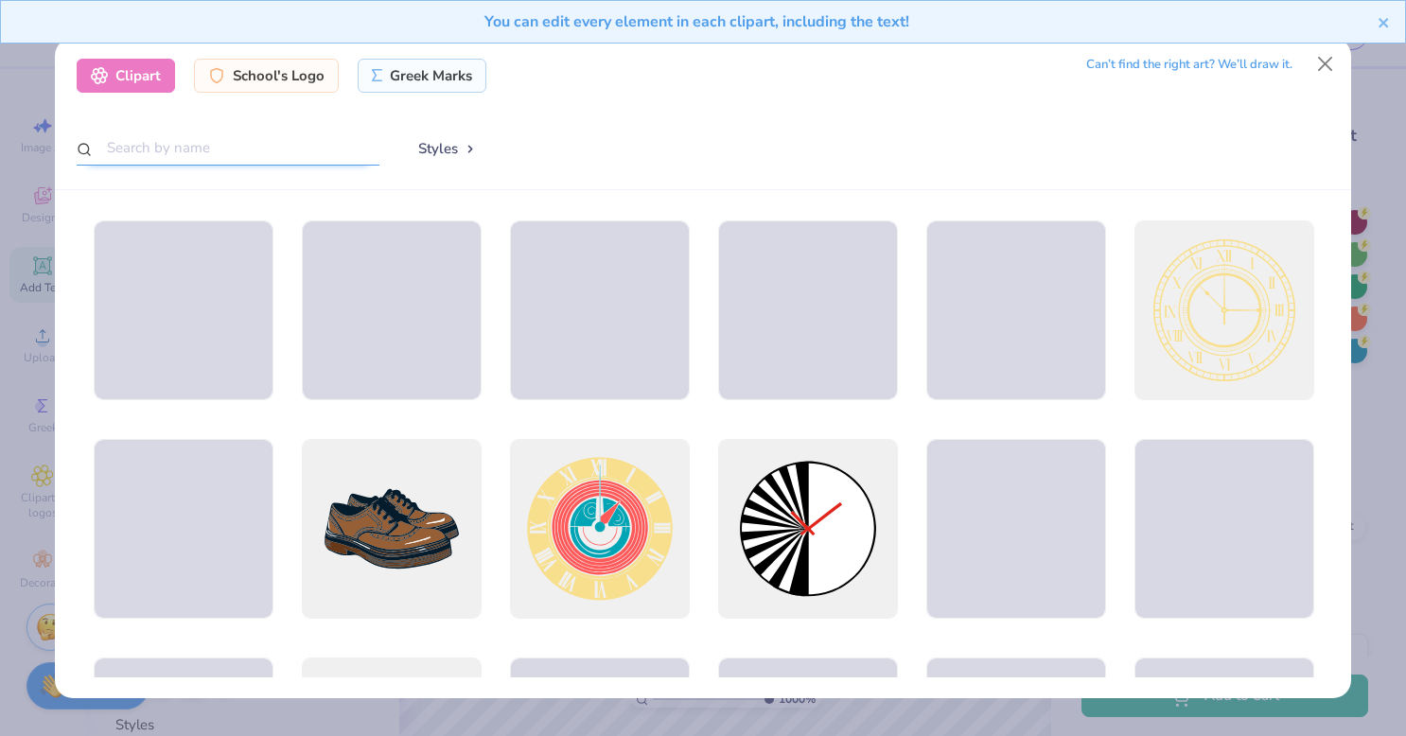
click at [247, 148] on input "text" at bounding box center [228, 148] width 303 height 35
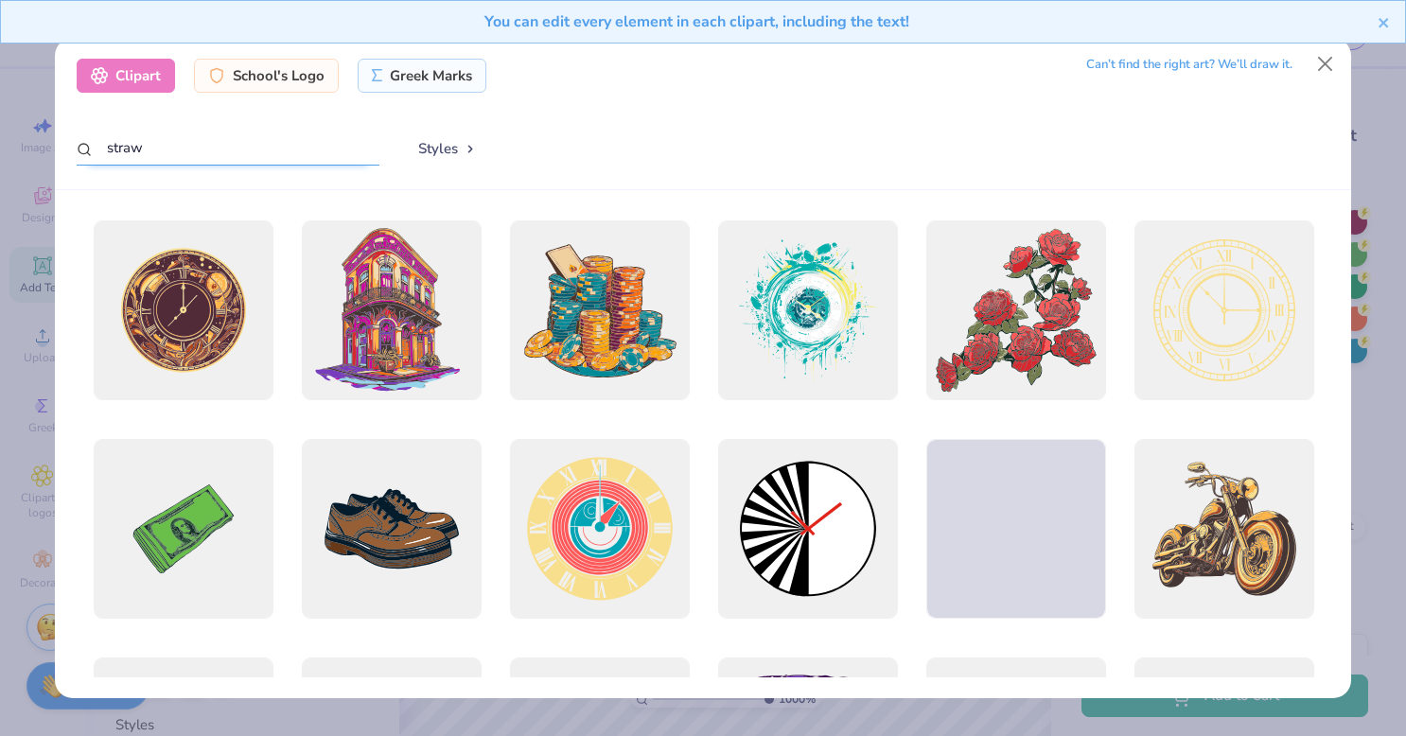
type input "straw"
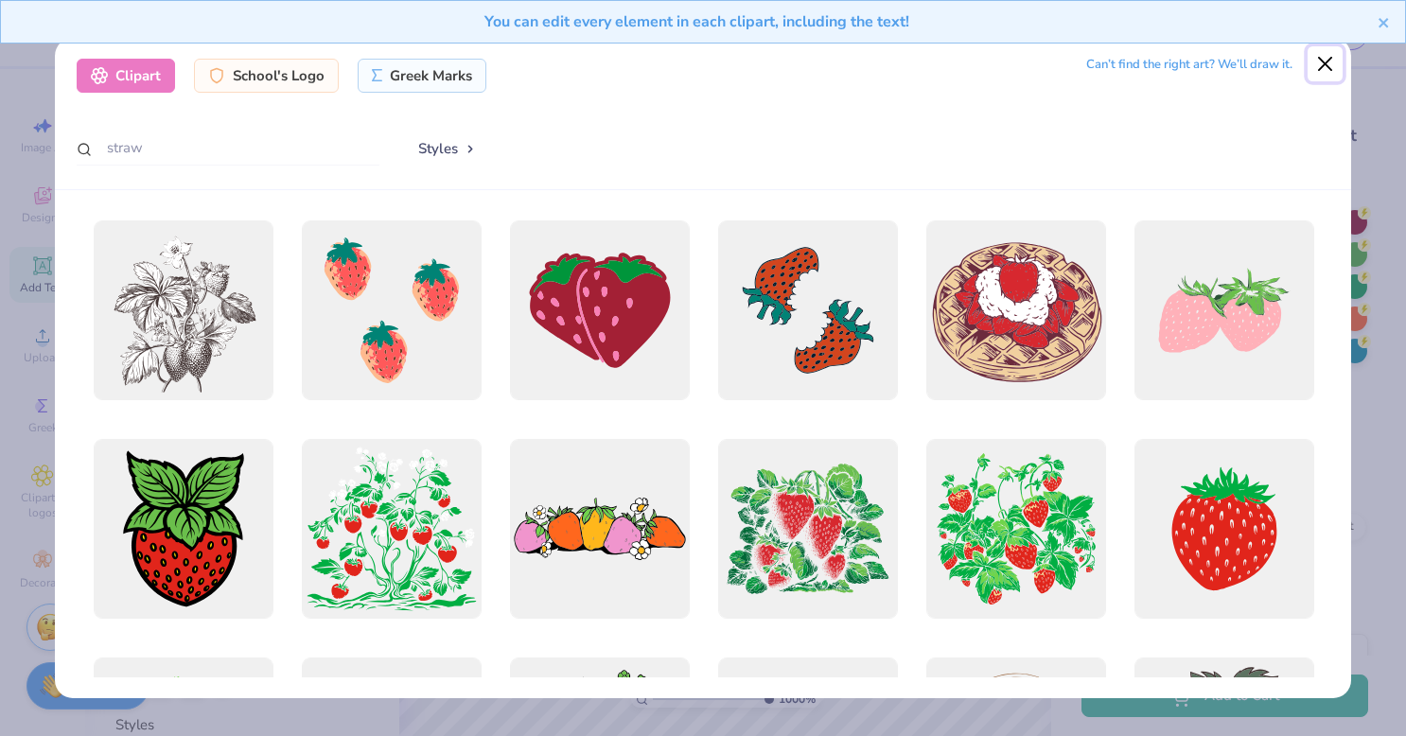
click at [1335, 64] on button "Close" at bounding box center [1326, 64] width 36 height 36
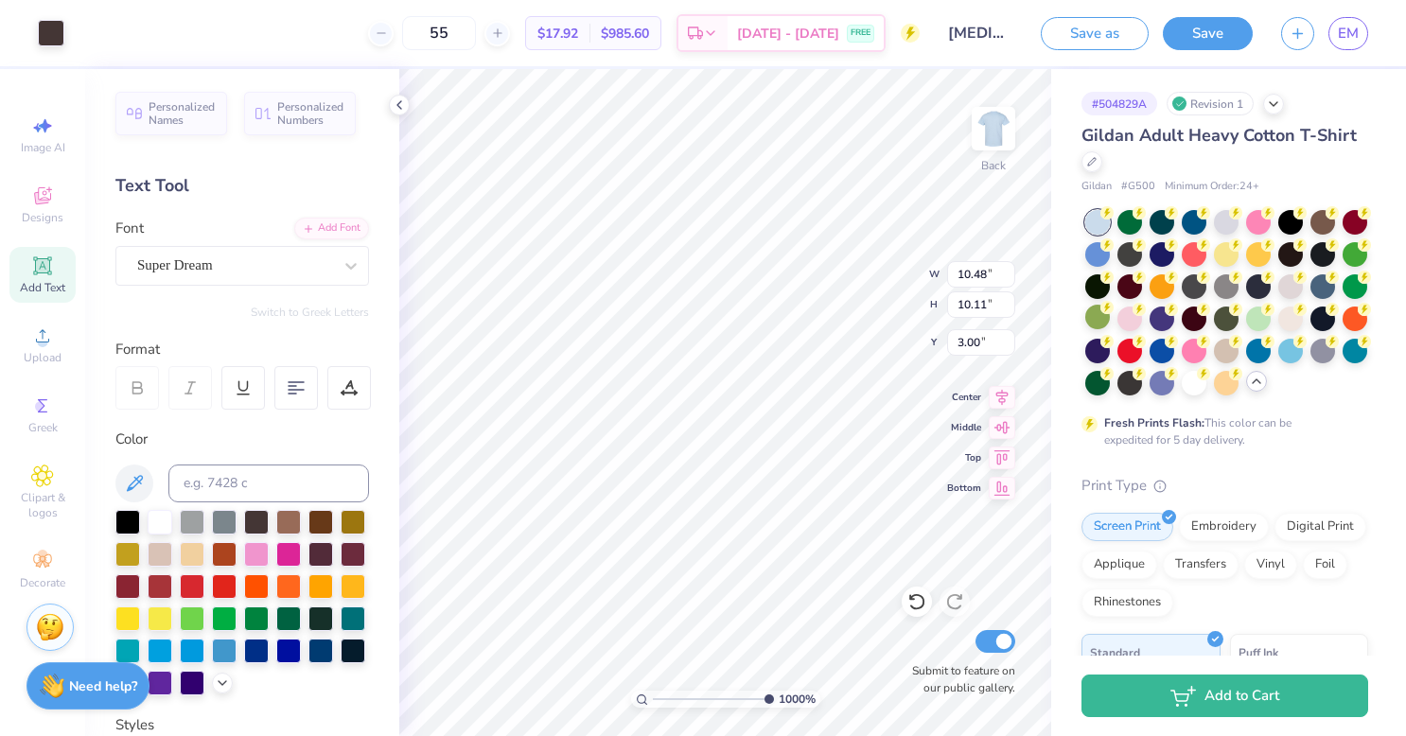
type input "10.48"
type input "10.11"
type input "3.00"
click at [49, 575] on span "Decorate" at bounding box center [42, 582] width 45 height 15
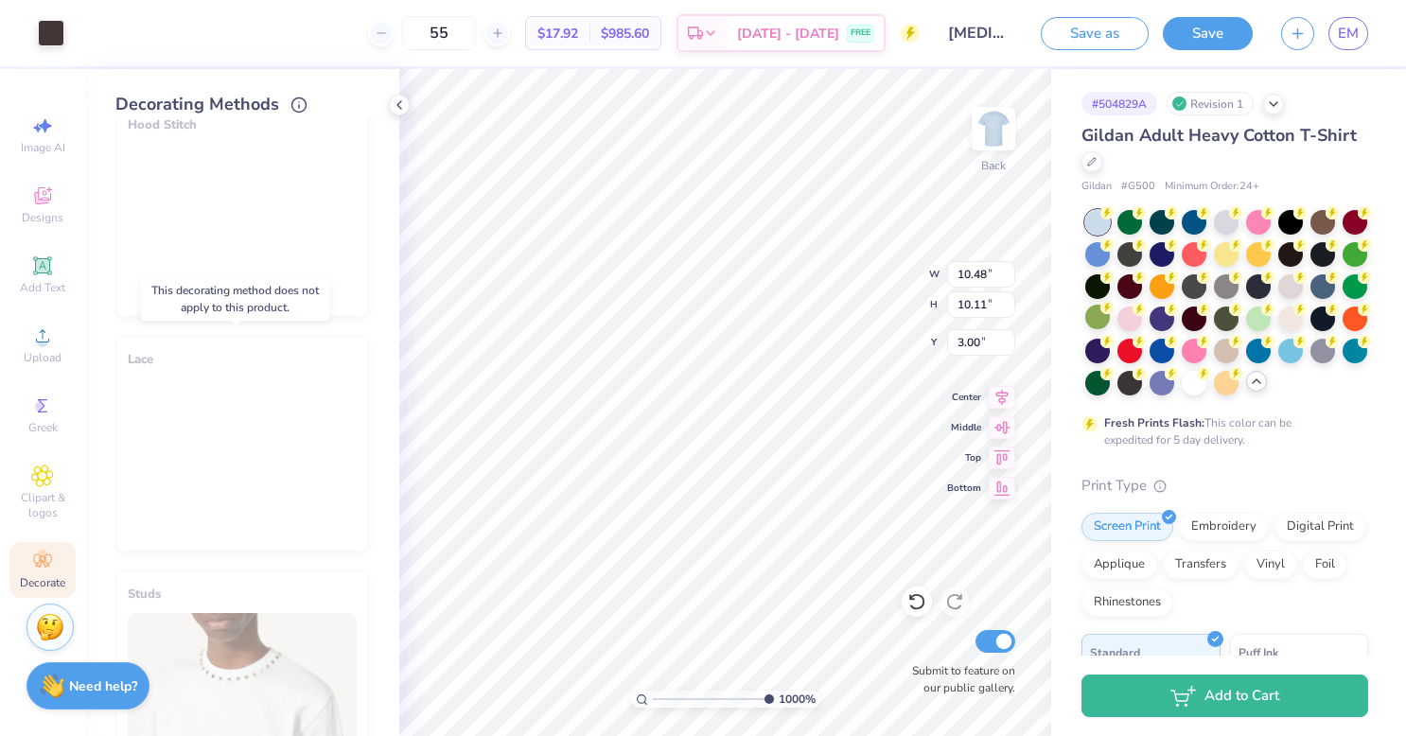
scroll to position [1034, 0]
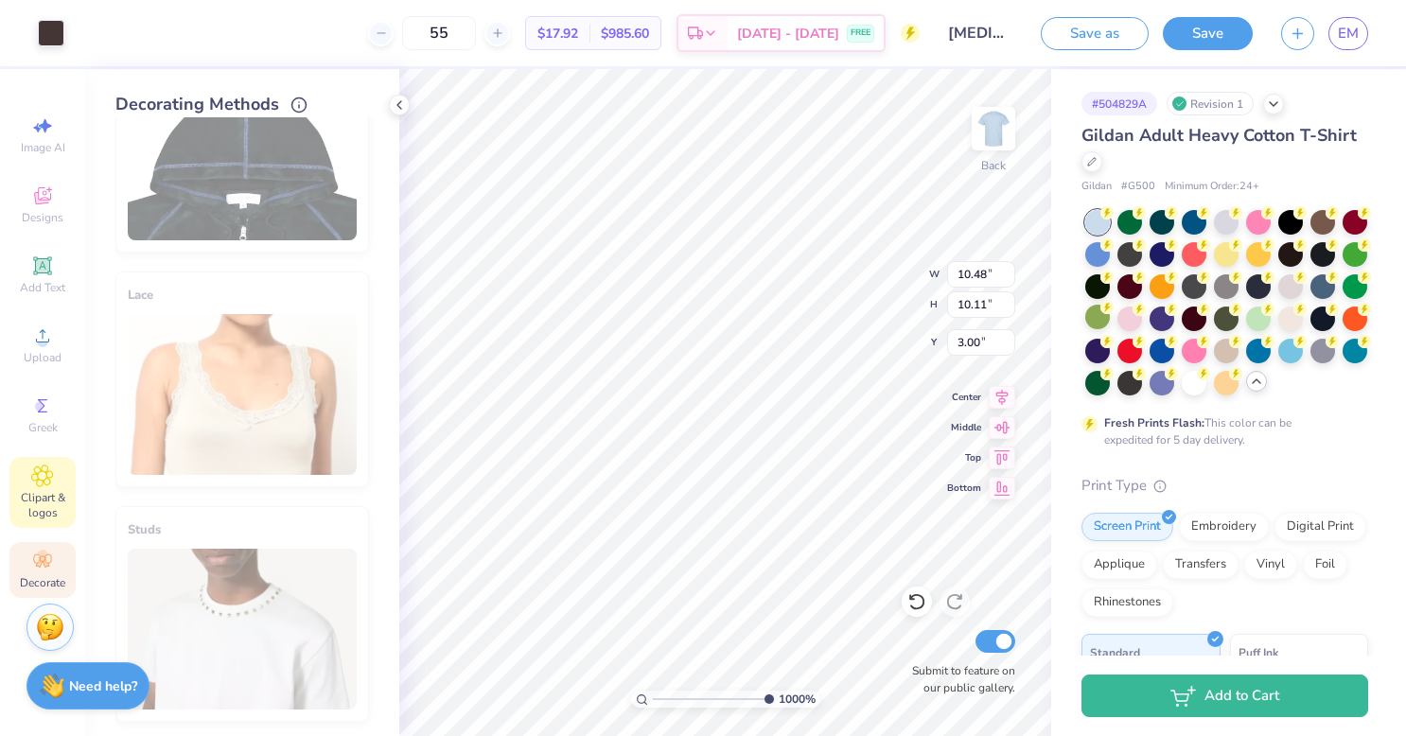
click at [61, 503] on span "Clipart & logos" at bounding box center [42, 505] width 66 height 30
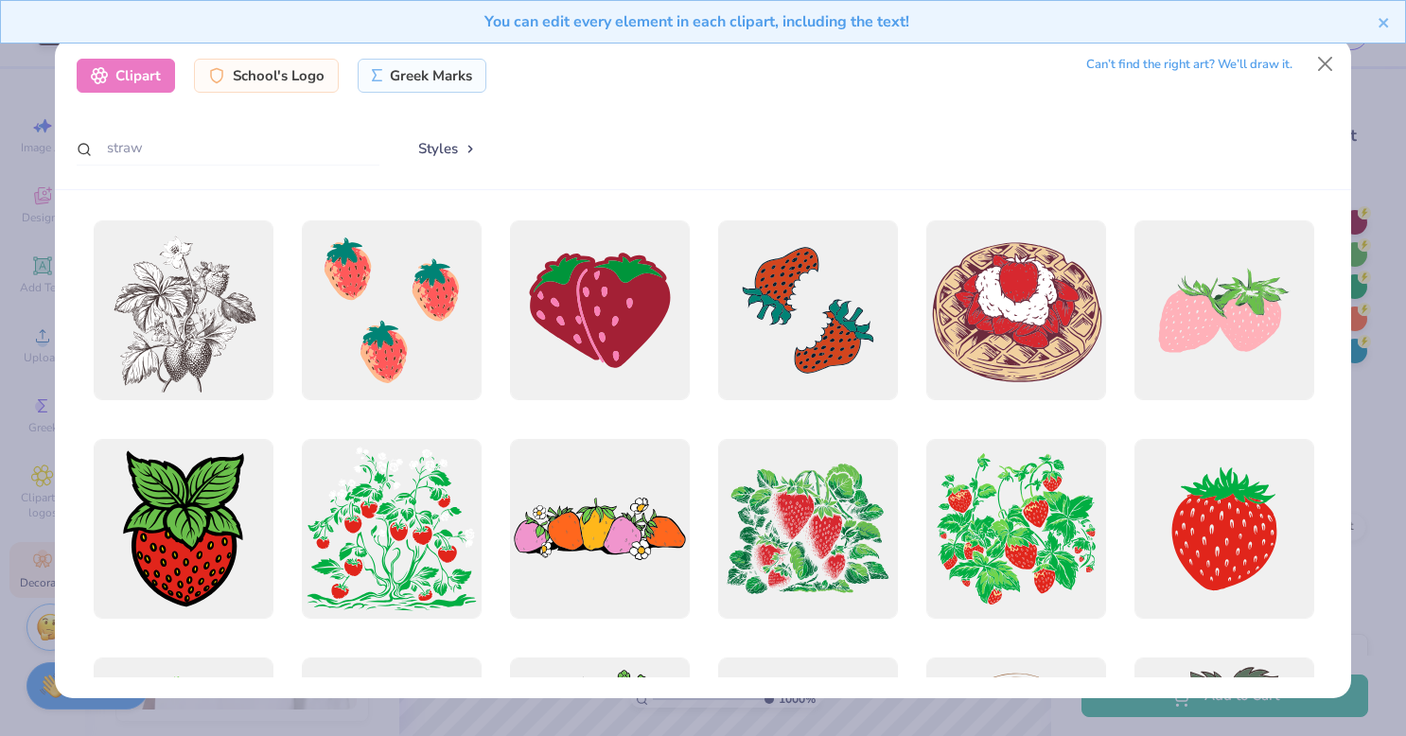
click at [39, 475] on div "Clipart School's Logo Greek Marks Can’t find the right art? We’ll draw it. stra…" at bounding box center [703, 368] width 1406 height 736
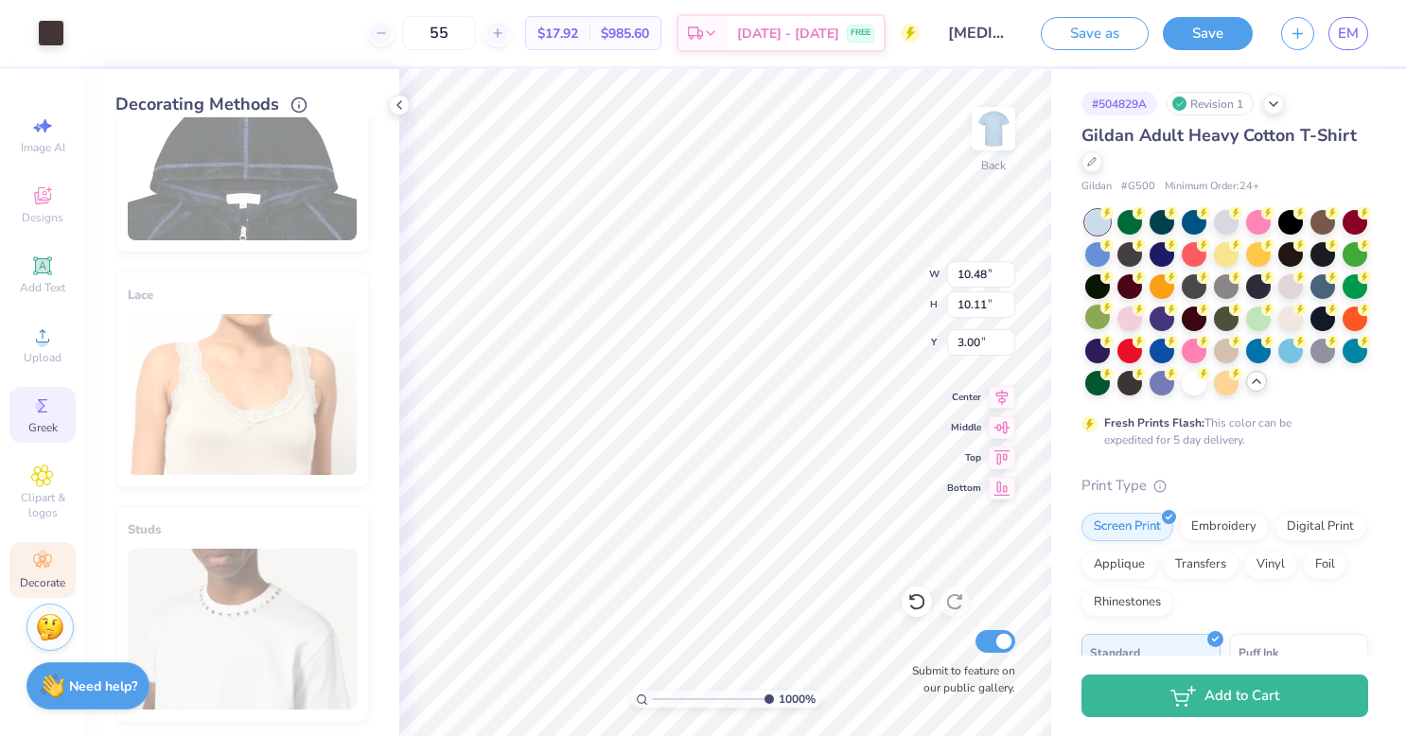
click at [53, 417] on div "Greek" at bounding box center [42, 415] width 66 height 56
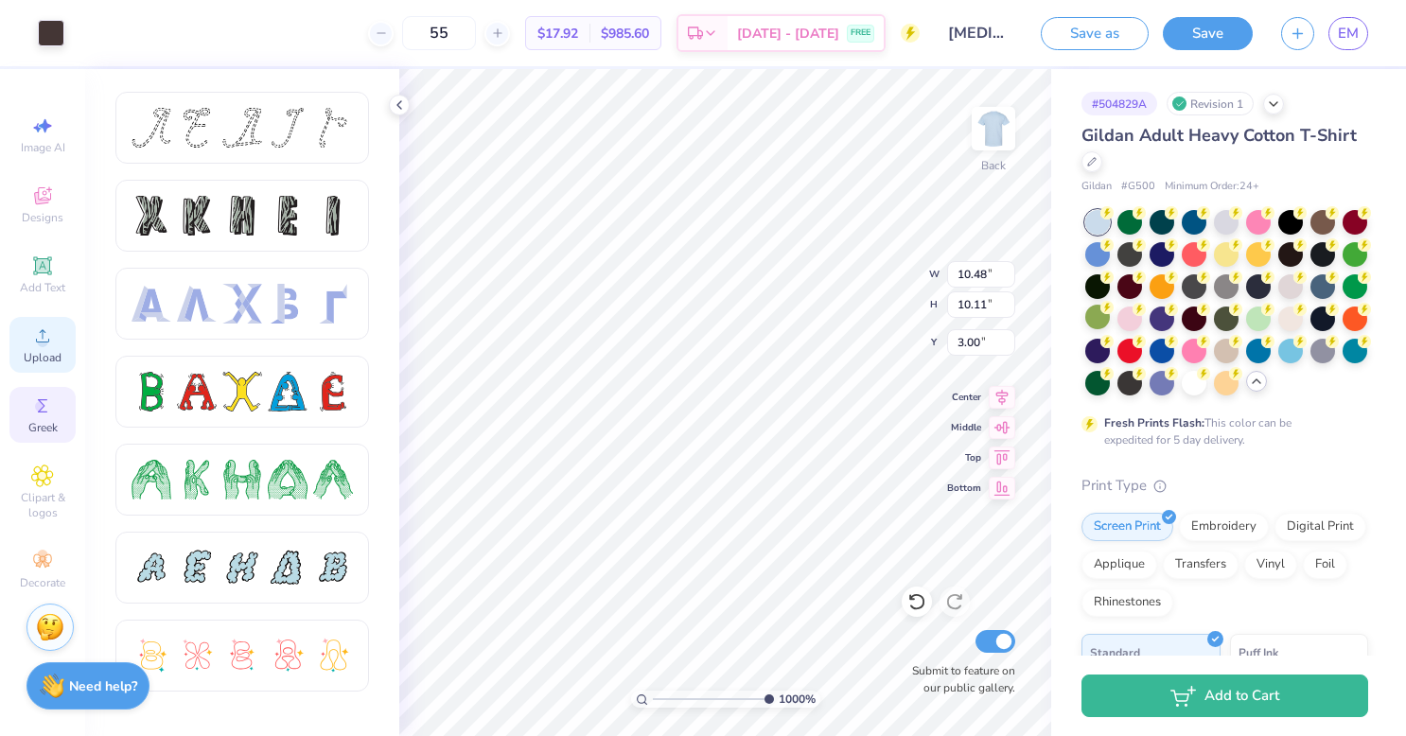
click at [53, 361] on span "Upload" at bounding box center [43, 357] width 38 height 15
click at [51, 205] on icon at bounding box center [42, 196] width 23 height 23
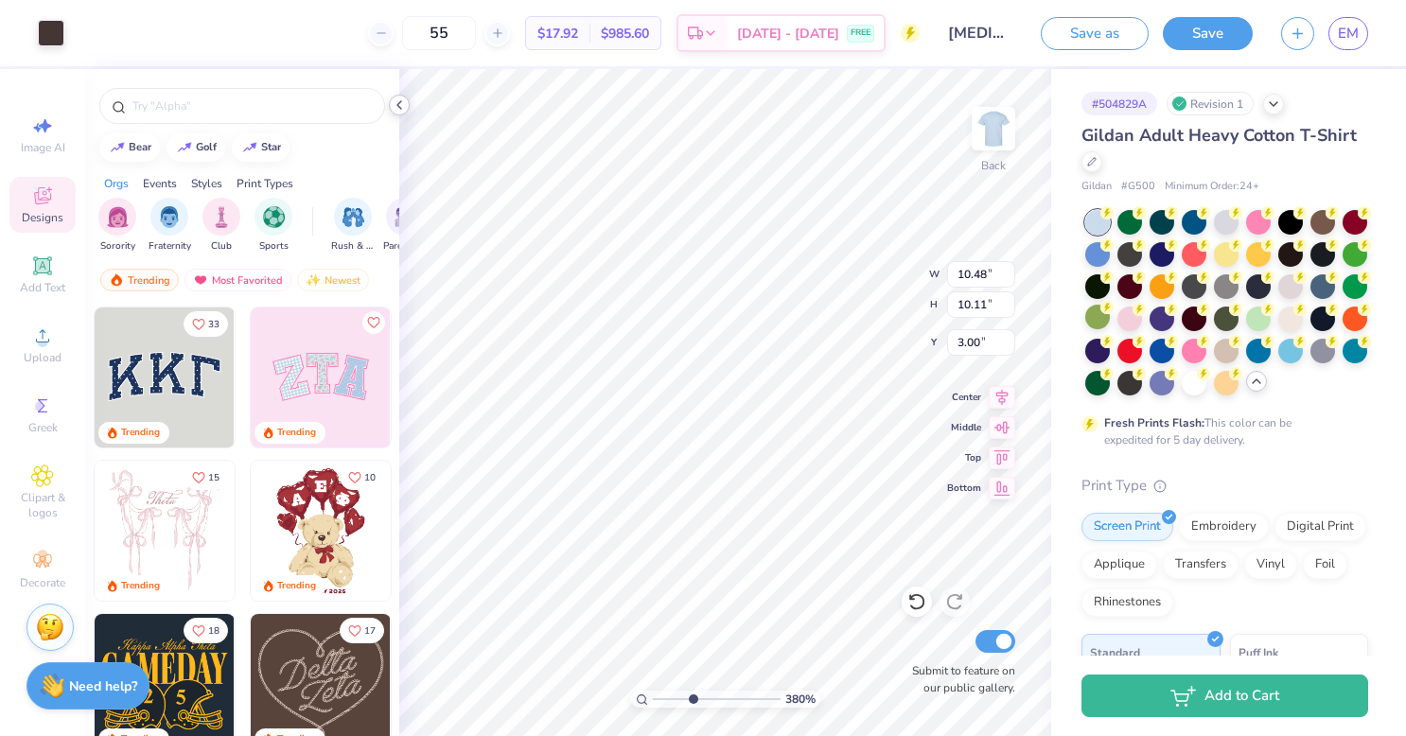
click at [405, 103] on icon at bounding box center [399, 104] width 15 height 15
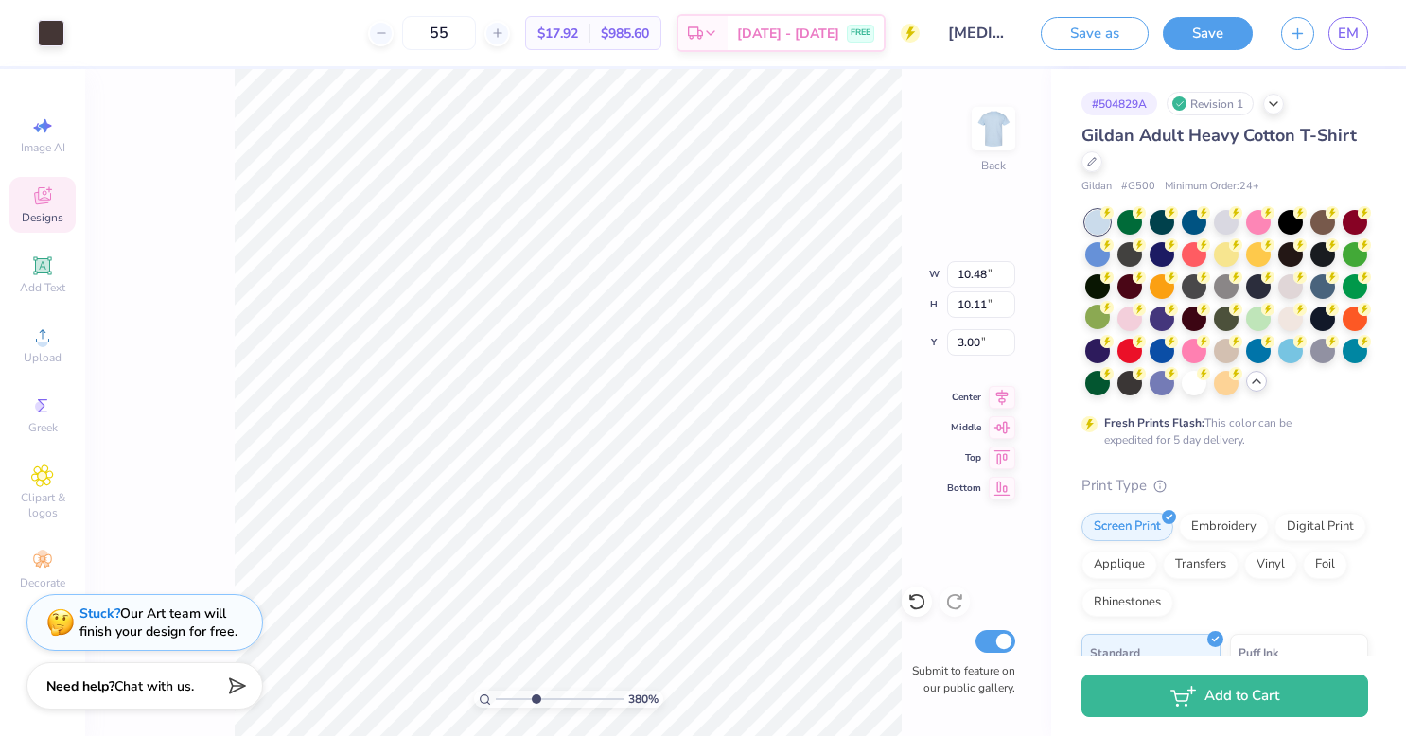
click at [149, 385] on div "380 % Back W 10.48 10.48 " H 10.11 10.11 " Y 3.00 3.00 " Center Middle Top Bott…" at bounding box center [568, 402] width 966 height 667
type input "2.73361431228738"
click at [227, 681] on icon at bounding box center [233, 683] width 26 height 26
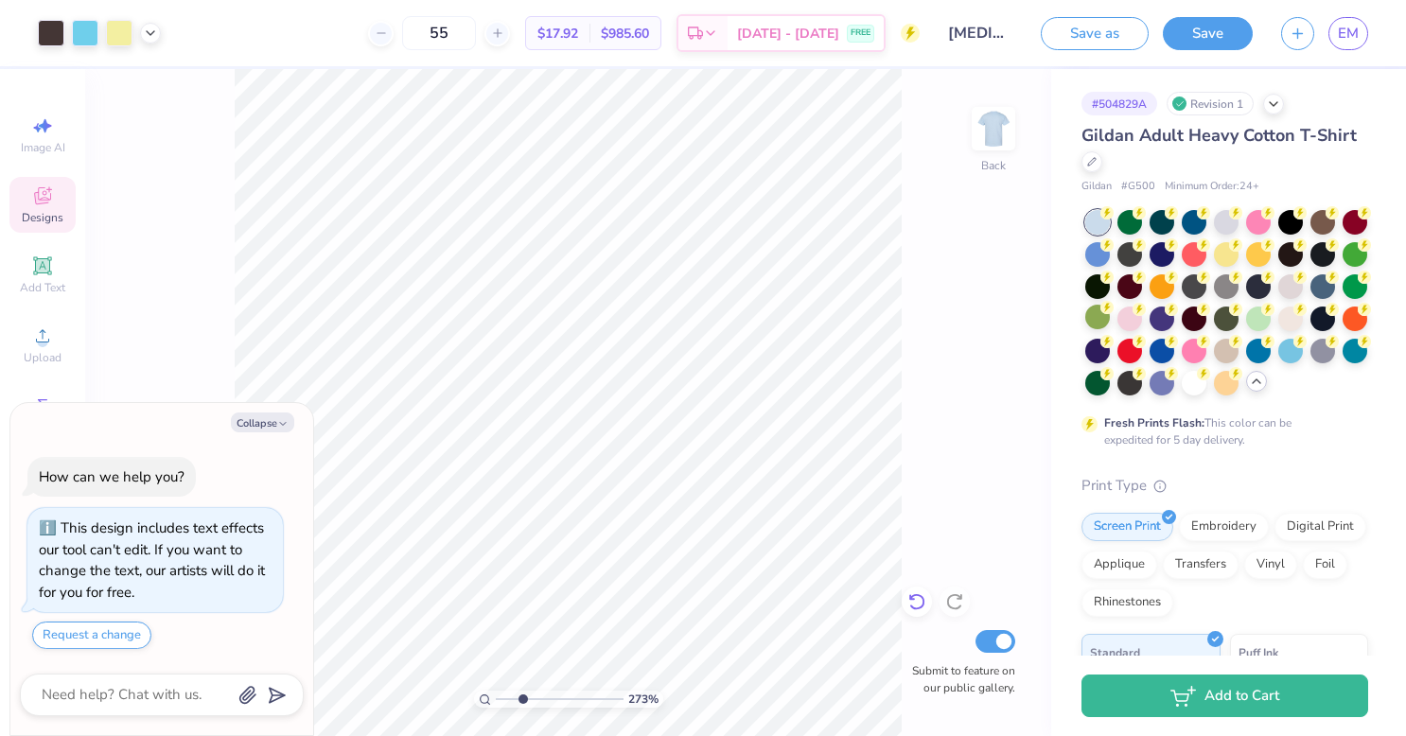
click at [921, 603] on icon at bounding box center [917, 601] width 19 height 19
type textarea "x"
type input "2.73361431228738"
click at [922, 602] on icon at bounding box center [917, 601] width 19 height 19
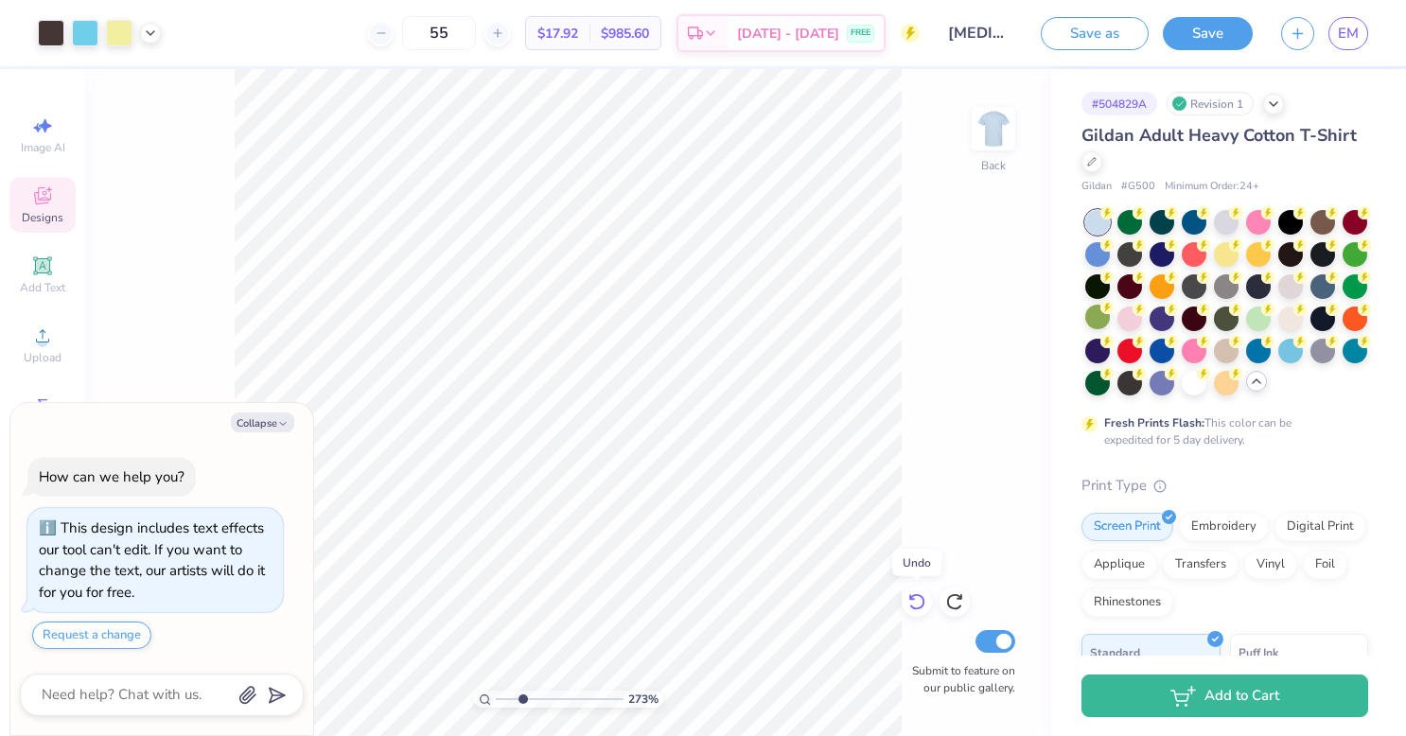
type textarea "x"
type input "2.73361431228738"
type textarea "x"
type input "2.73361431228738"
click at [922, 603] on icon at bounding box center [917, 601] width 19 height 19
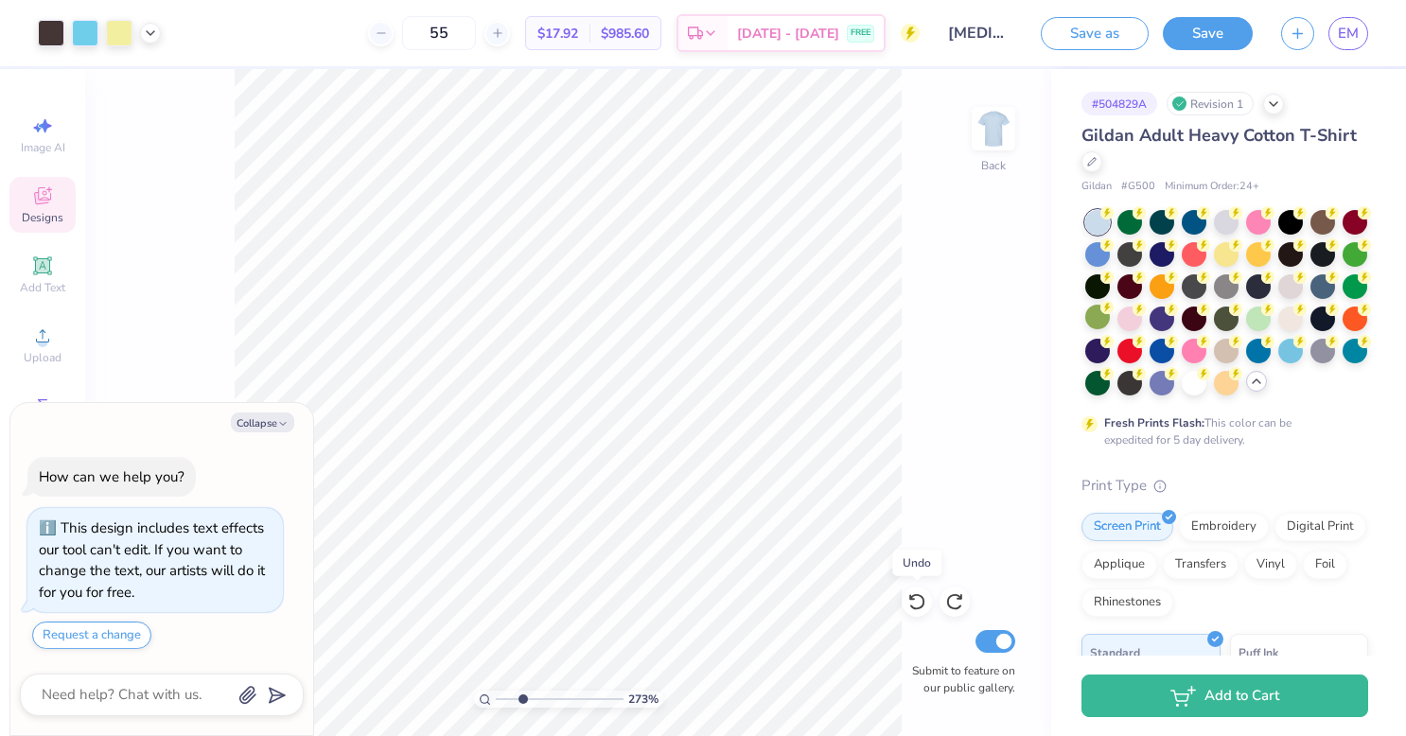
type textarea "x"
type input "2.73361431228738"
click at [951, 602] on icon at bounding box center [954, 601] width 19 height 19
type textarea "x"
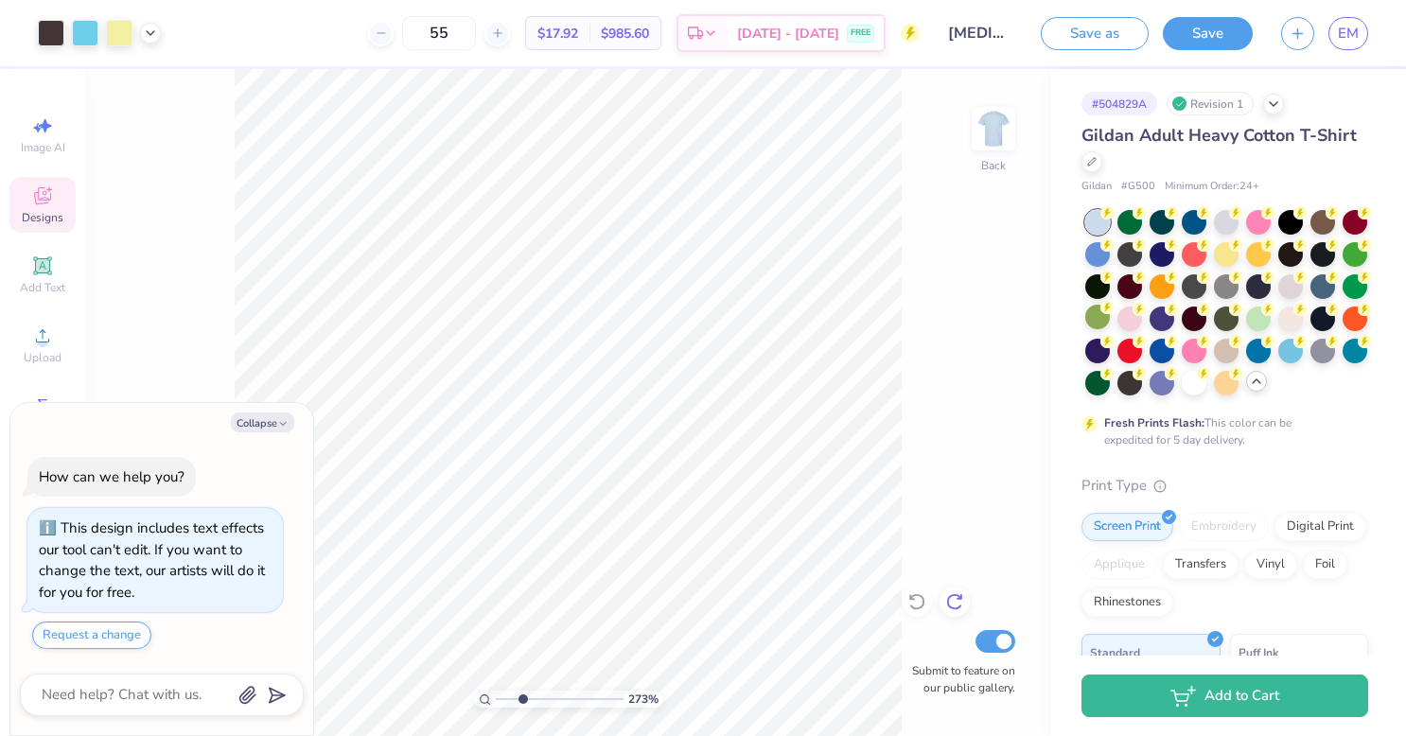
type input "2.73361431228738"
click at [951, 602] on icon at bounding box center [954, 601] width 19 height 19
type textarea "x"
type input "2.73361431228738"
click at [954, 596] on icon at bounding box center [954, 601] width 19 height 19
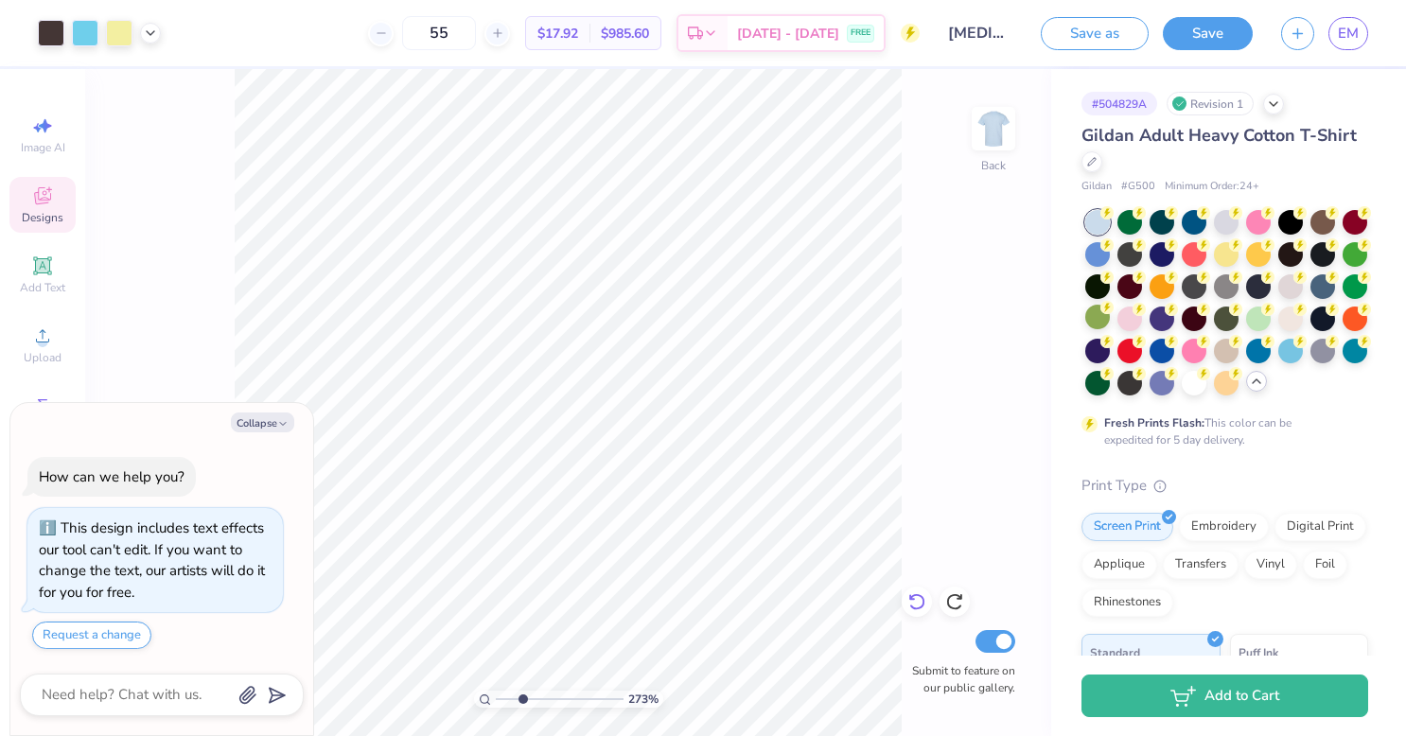
type textarea "x"
type input "2.73361431228738"
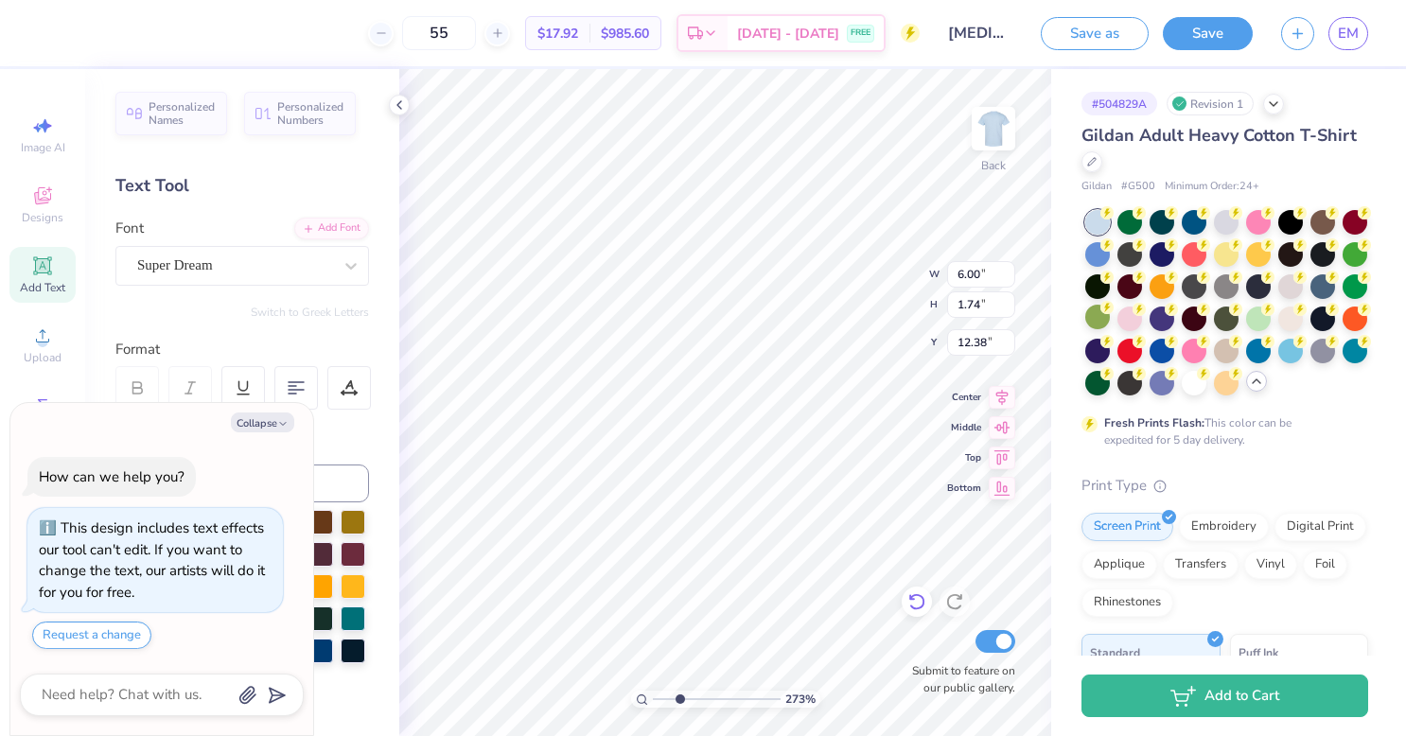
type textarea "x"
type input "2.73361431228738"
click at [916, 600] on icon at bounding box center [917, 601] width 19 height 19
type textarea "x"
type input "2.73361431228738"
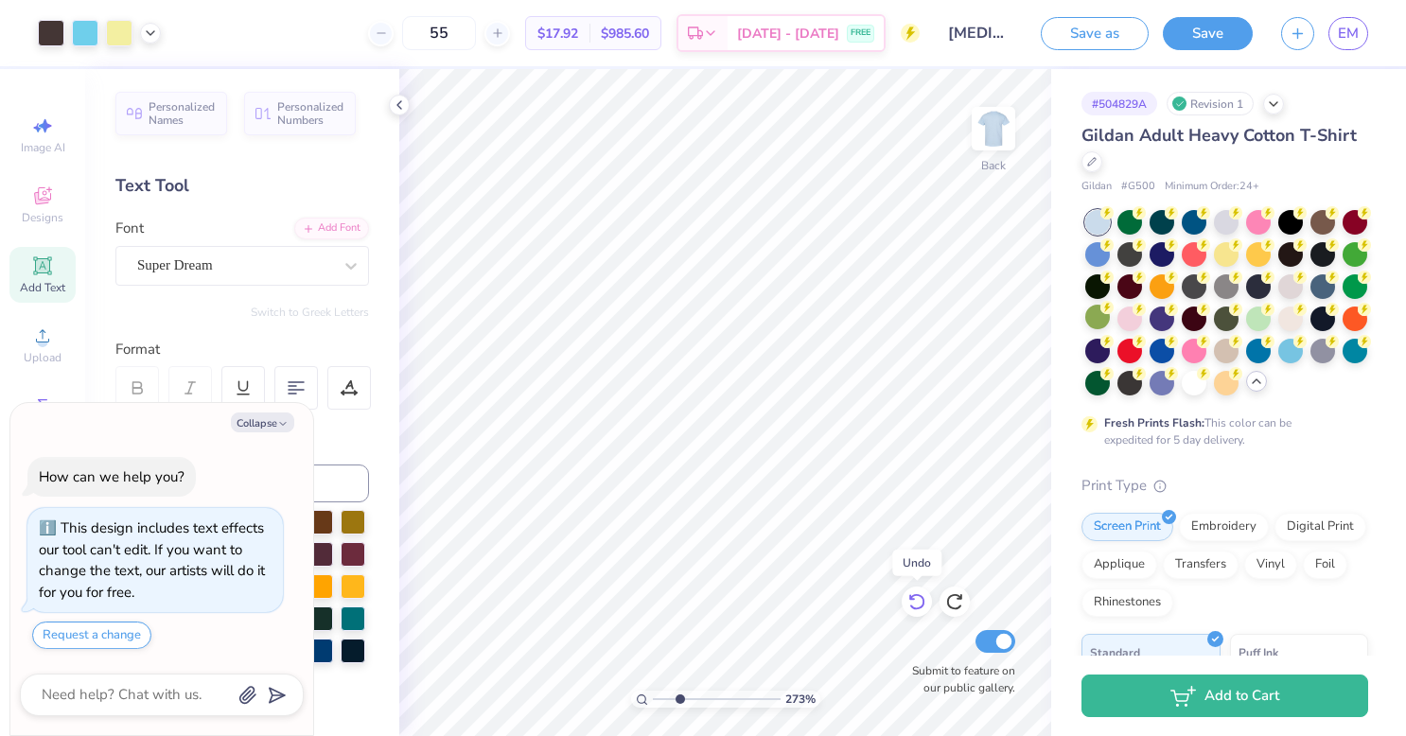
click at [918, 601] on icon at bounding box center [917, 601] width 19 height 19
type textarea "x"
type input "2.73361431228738"
click at [952, 600] on icon at bounding box center [954, 601] width 19 height 19
type textarea "x"
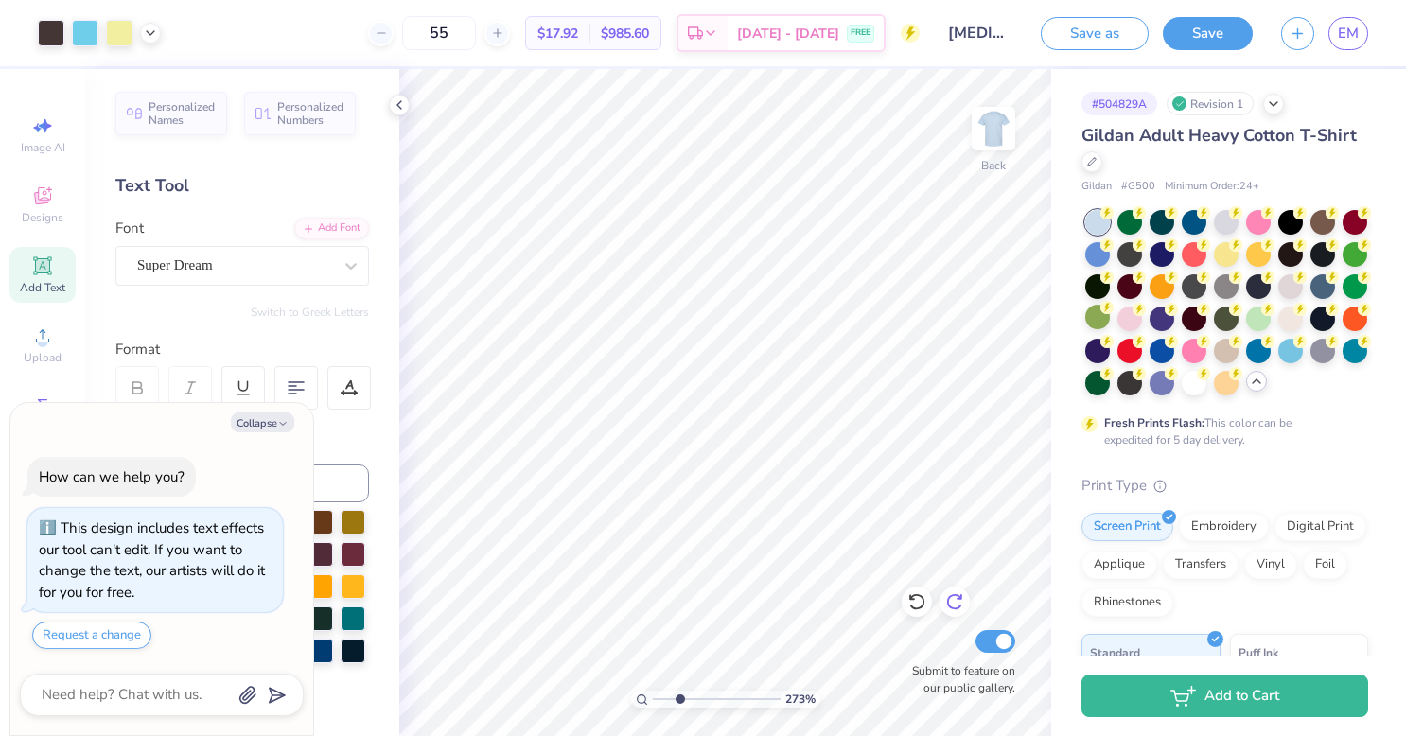
type input "2.73361431228738"
click at [127, 702] on textarea at bounding box center [136, 695] width 192 height 26
type textarea "x"
type textarea "L"
type textarea "x"
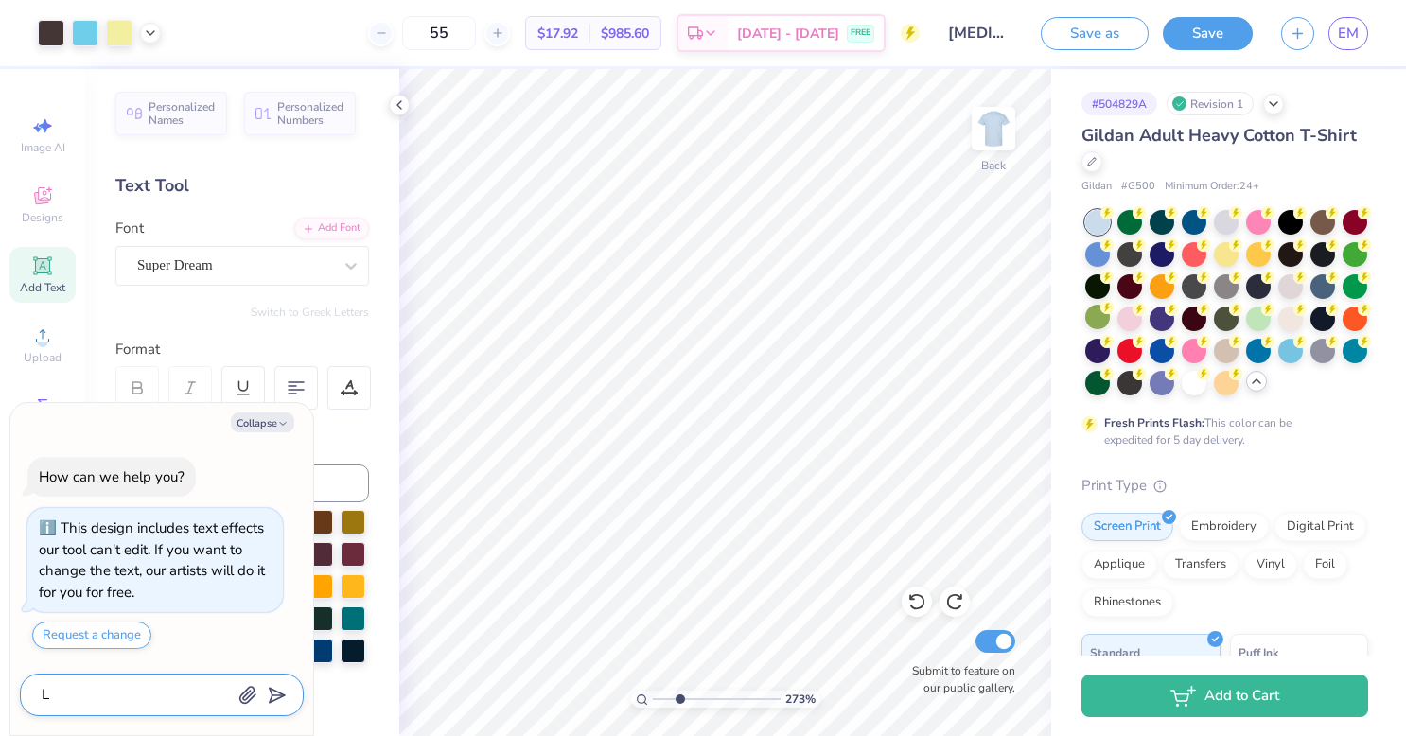
type textarea "Lo"
type textarea "x"
type textarea "L"
type textarea "x"
click at [127, 635] on button "Request a change" at bounding box center [91, 635] width 119 height 27
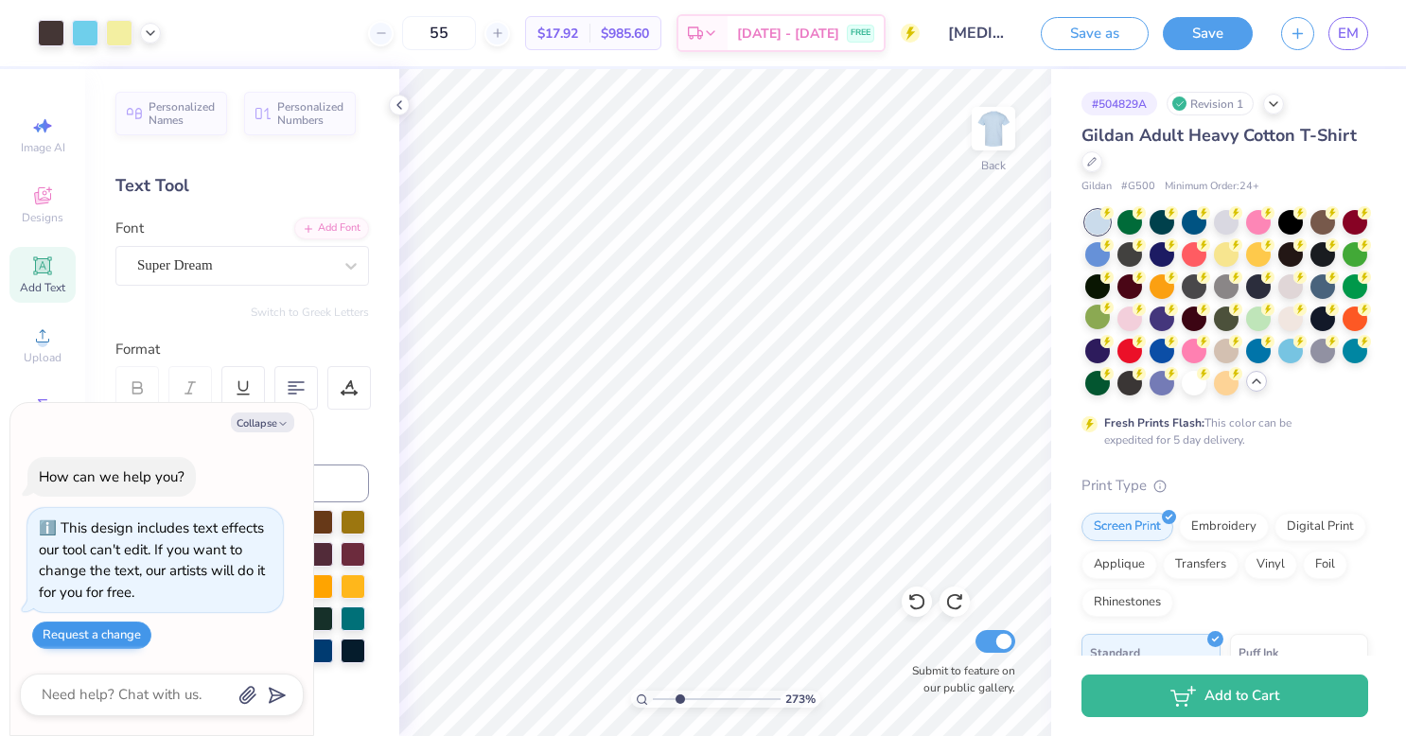
type textarea "x"
type input "2.73361431228738"
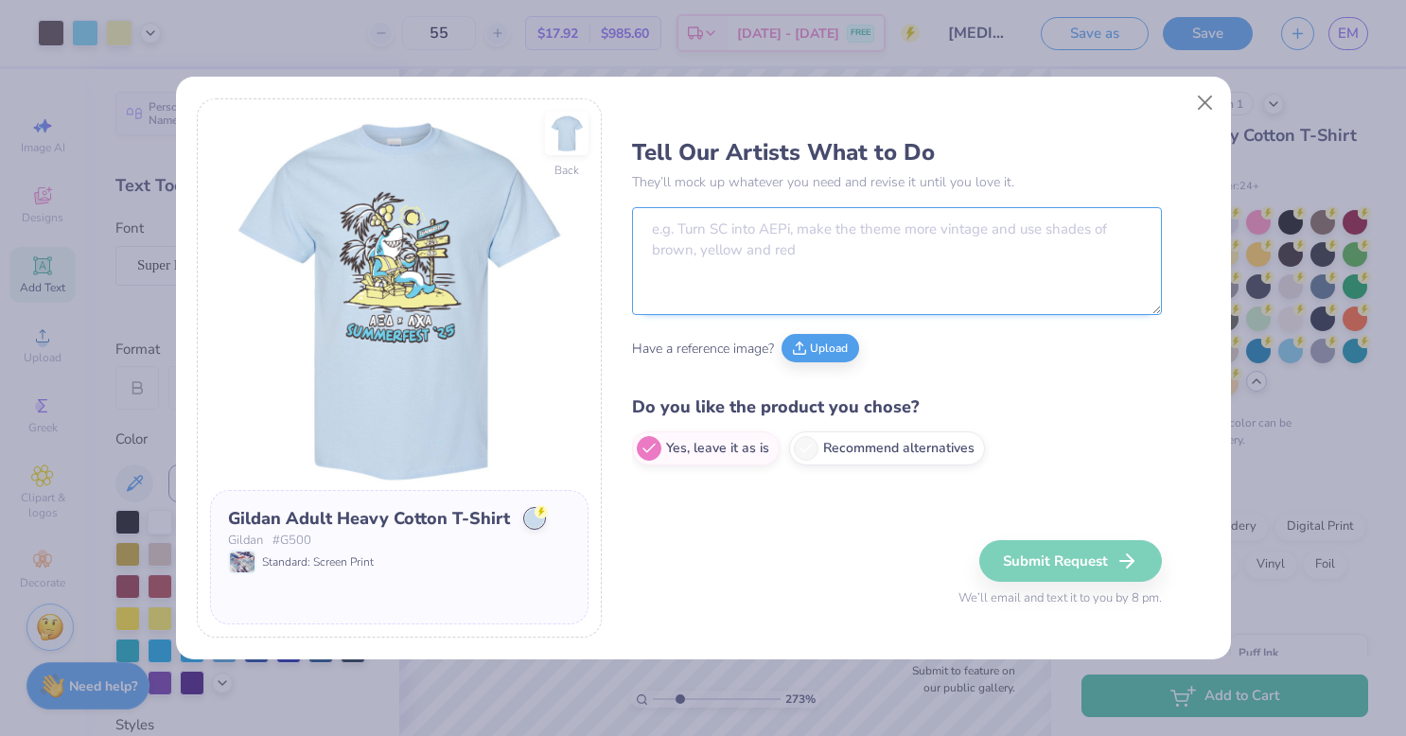
click at [838, 252] on textarea at bounding box center [897, 261] width 530 height 108
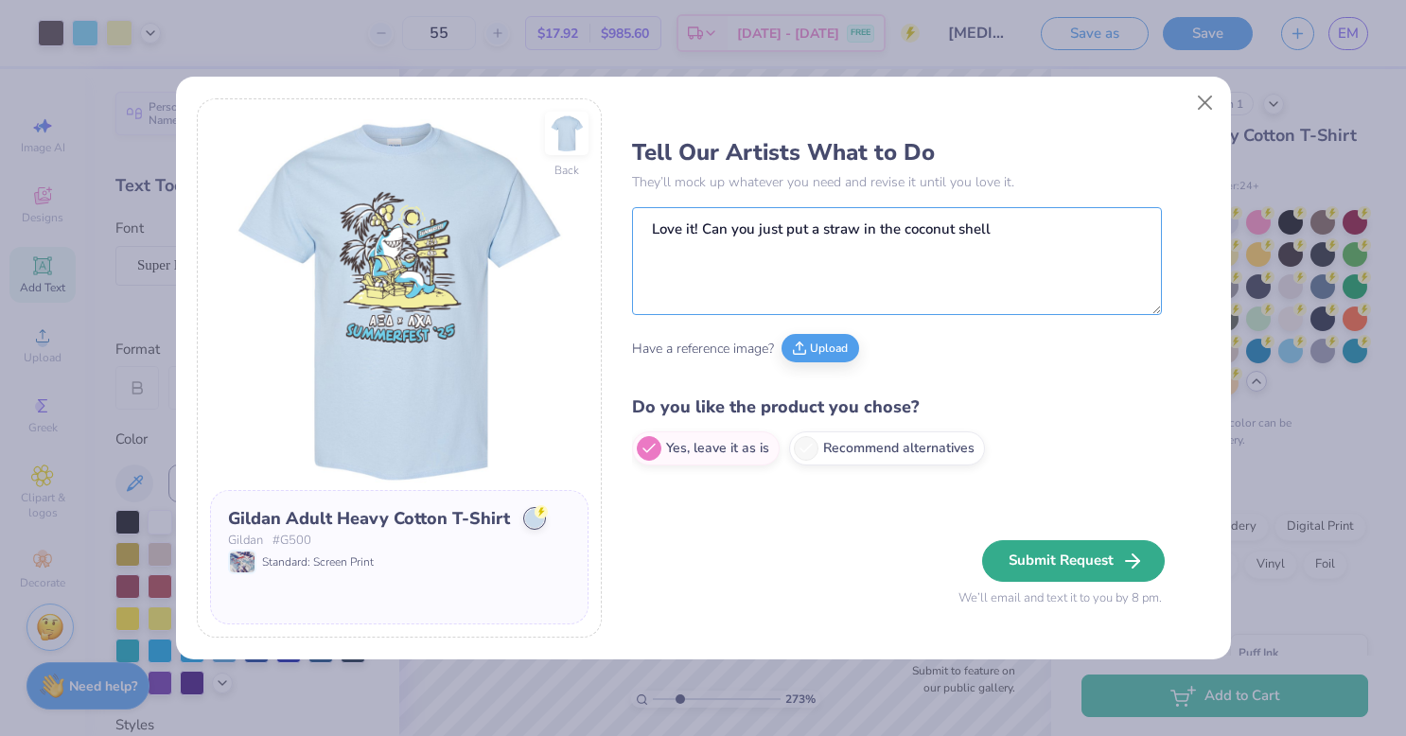
type textarea "Love it! Can you just put a straw in the coconut shell"
click at [1084, 570] on button "Submit Request" at bounding box center [1073, 561] width 183 height 42
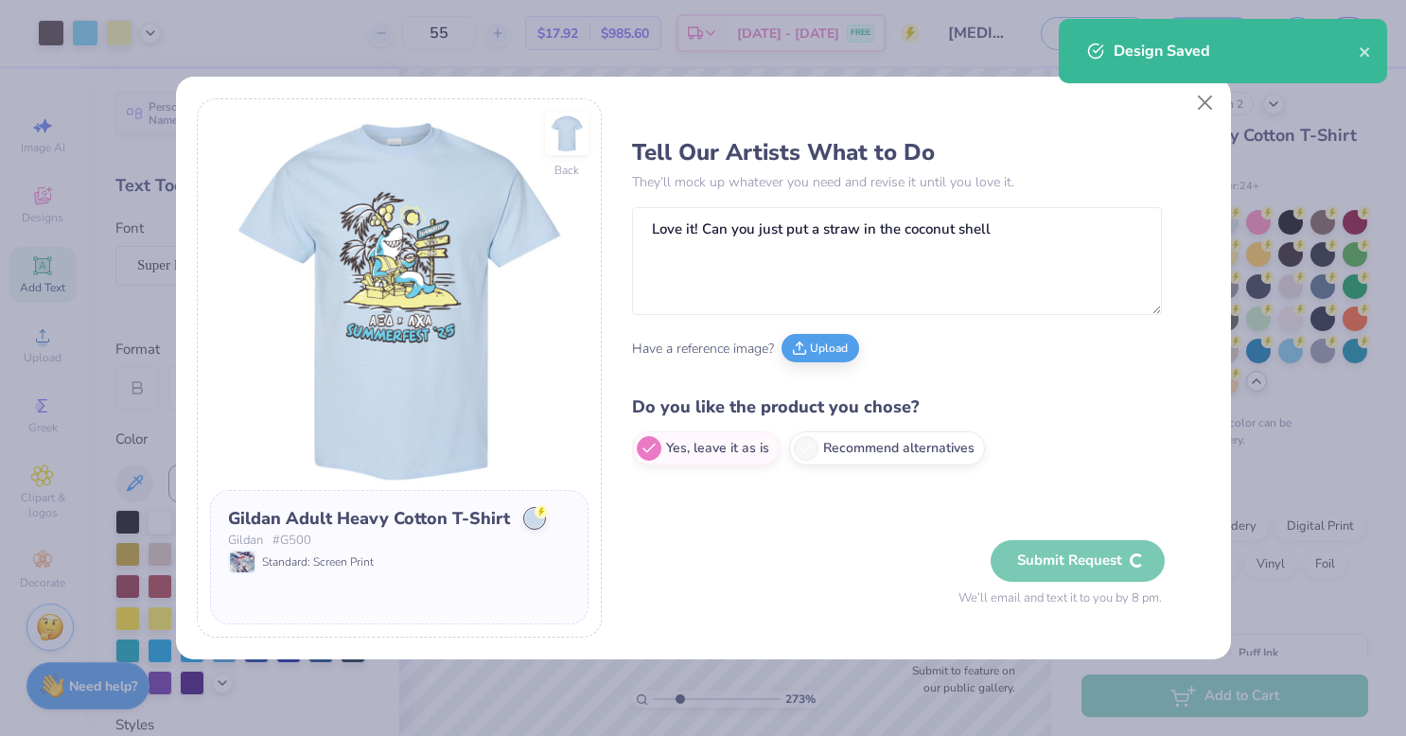
type input "2.73361431228738"
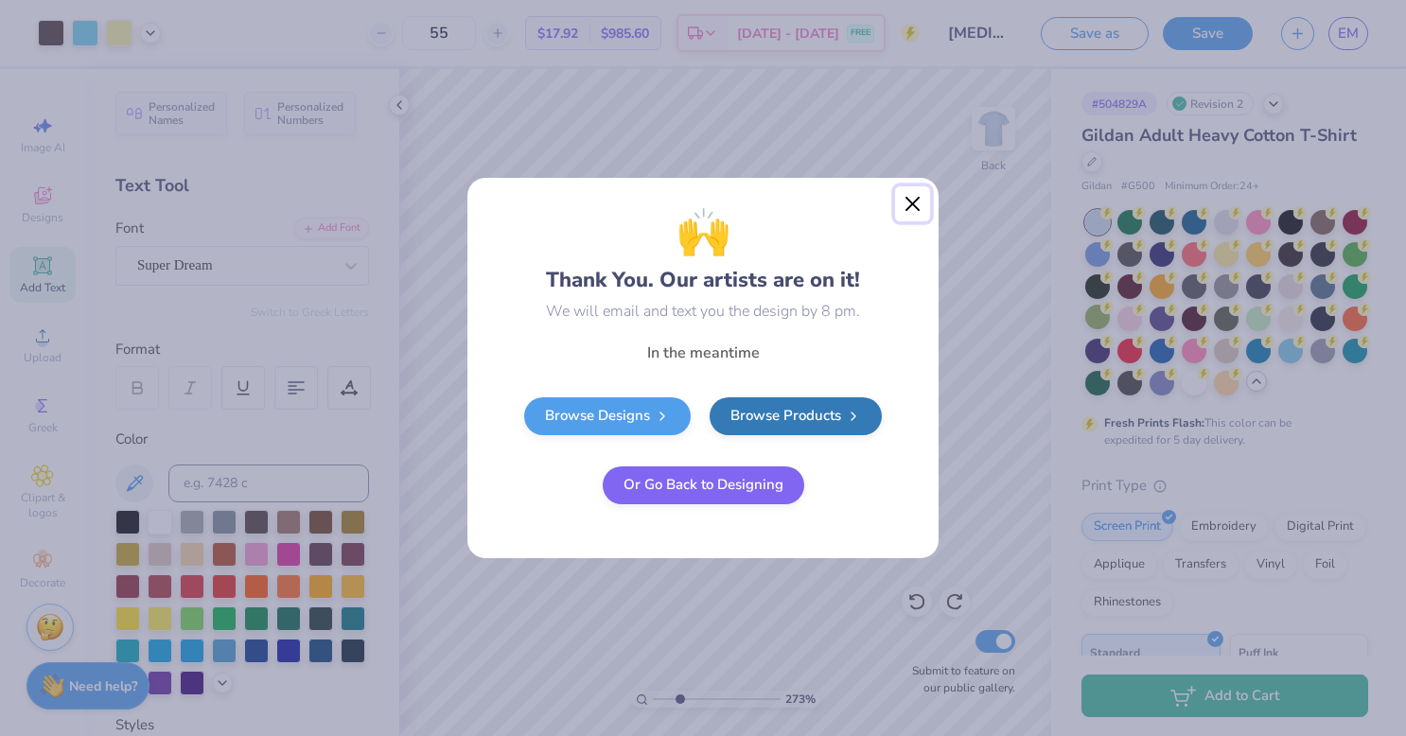
click at [918, 200] on button "Close" at bounding box center [913, 204] width 36 height 36
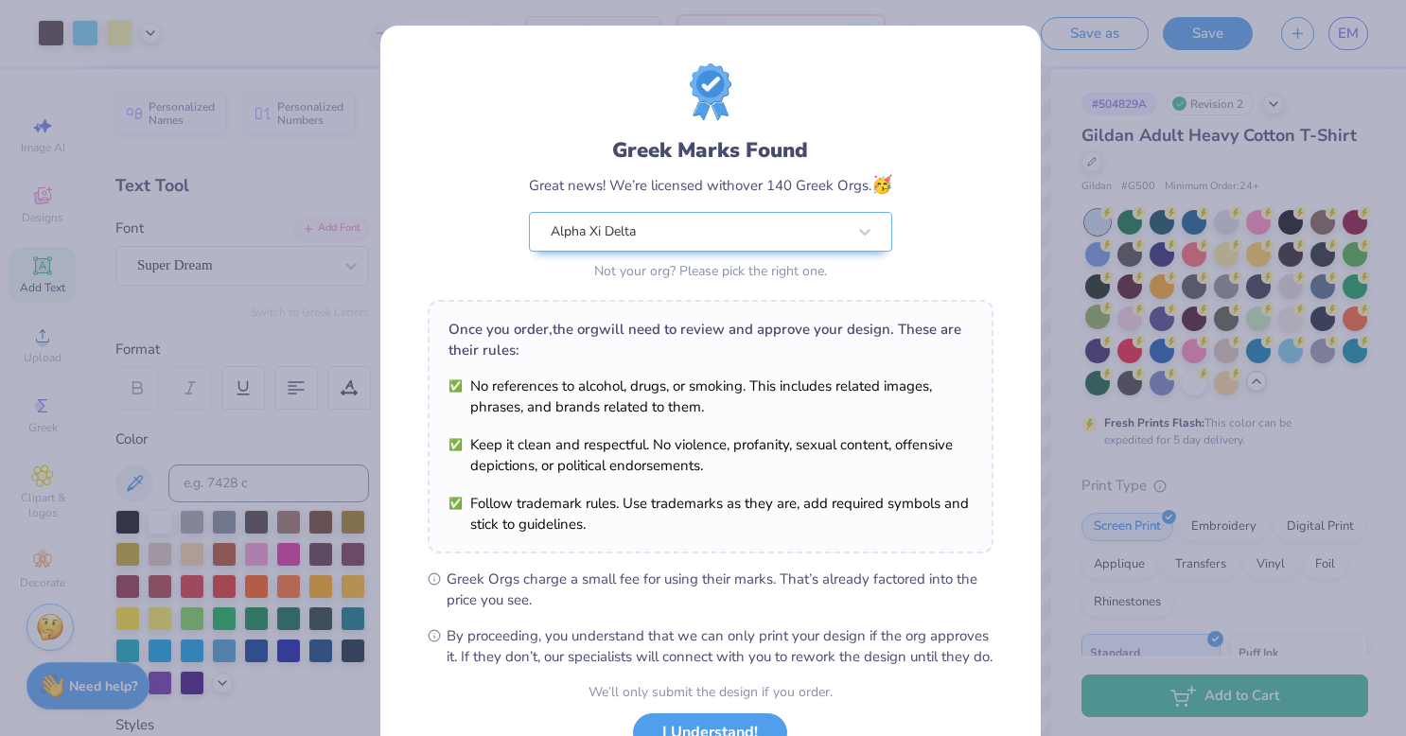
click at [1063, 100] on div "Greek Marks Found Great news! We’re licensed with over 140 Greek Orgs. 🥳 Alpha …" at bounding box center [703, 368] width 1406 height 736
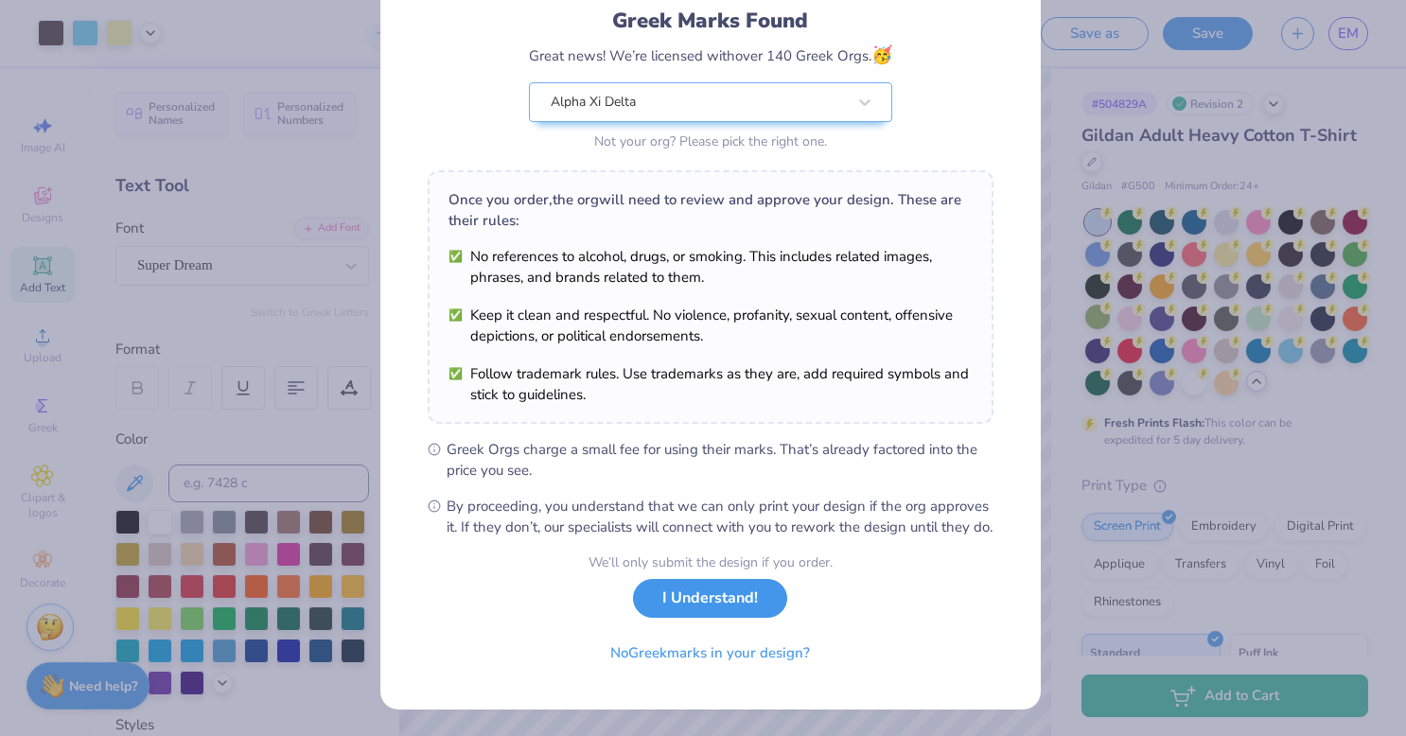
click at [691, 604] on button "I Understand!" at bounding box center [710, 598] width 154 height 39
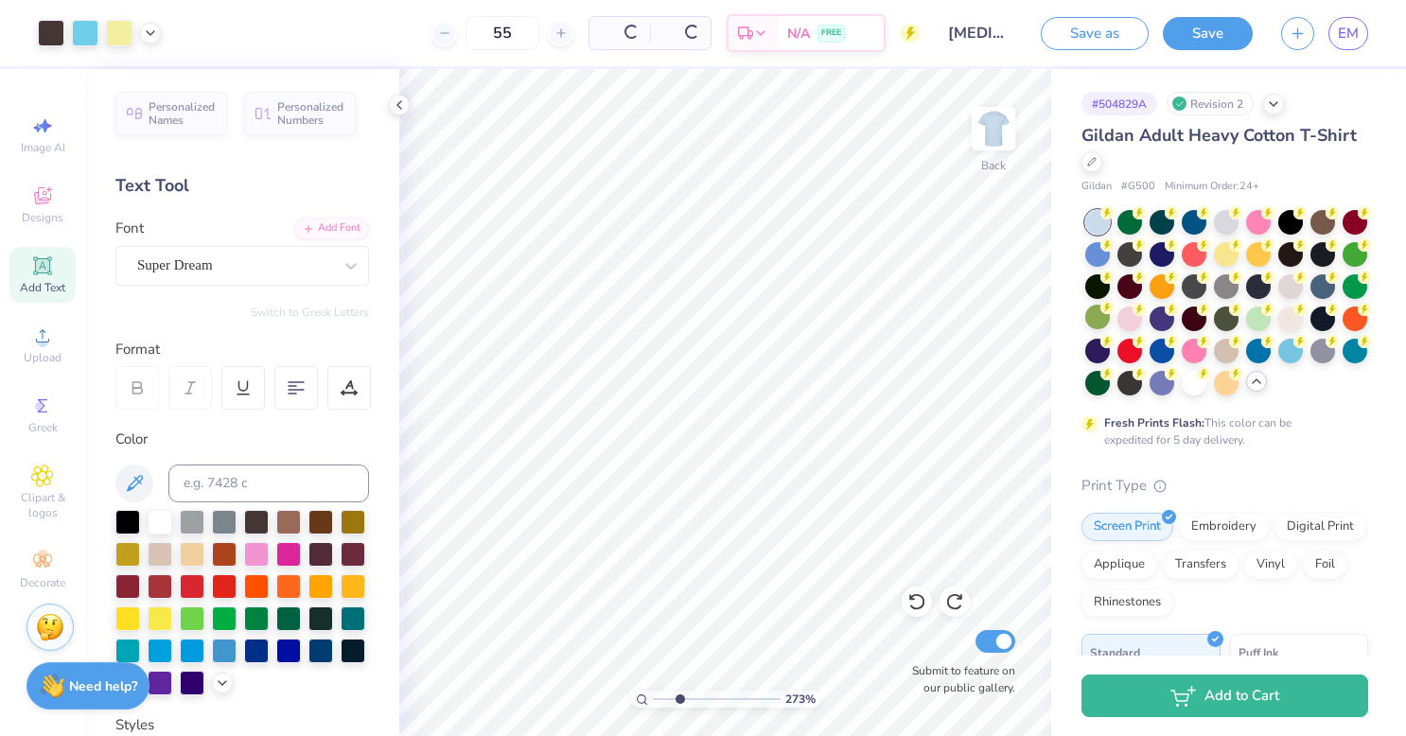
scroll to position [0, 0]
type input "1.83151936123054"
